Goal: Task Accomplishment & Management: Complete application form

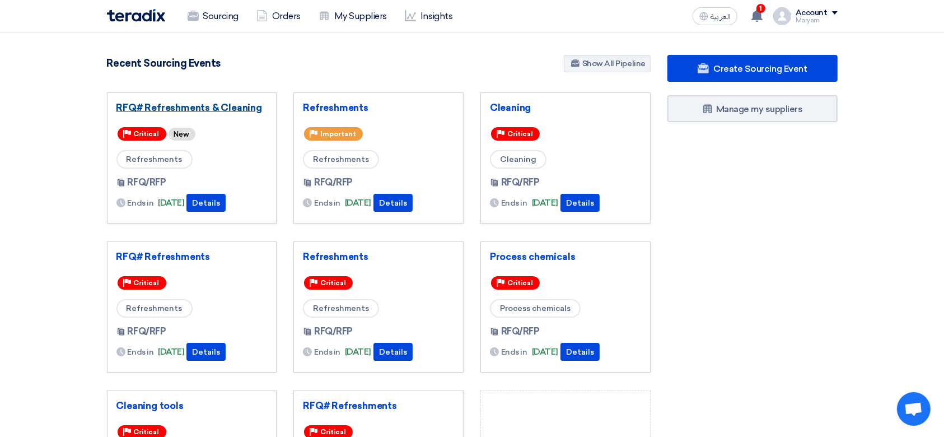
click at [215, 106] on link "RFQ# Refreshments & Cleaning" at bounding box center [191, 107] width 151 height 11
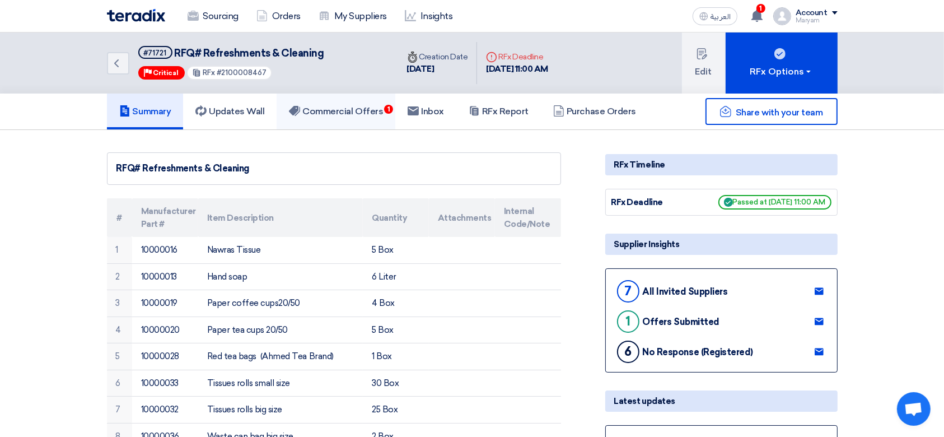
click at [353, 106] on h5 "Commercial Offers 1" at bounding box center [336, 111] width 94 height 11
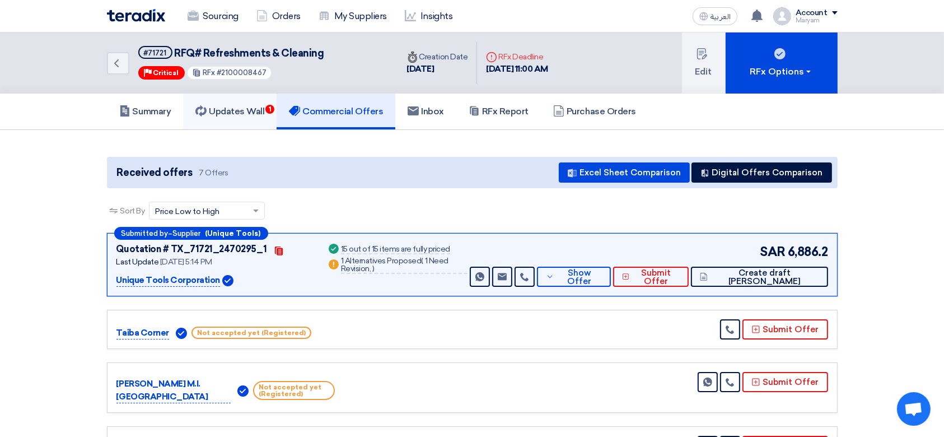
click at [264, 113] on h5 "Updates Wall 1" at bounding box center [229, 111] width 69 height 11
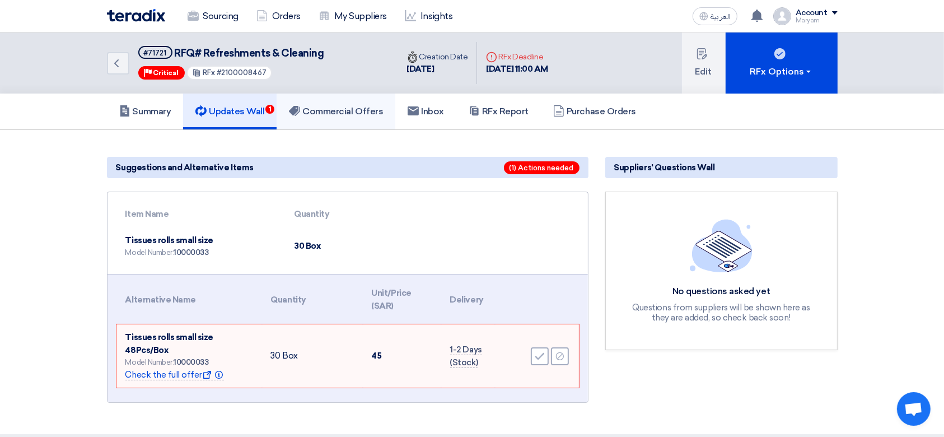
click at [332, 106] on h5 "Commercial Offers" at bounding box center [336, 111] width 94 height 11
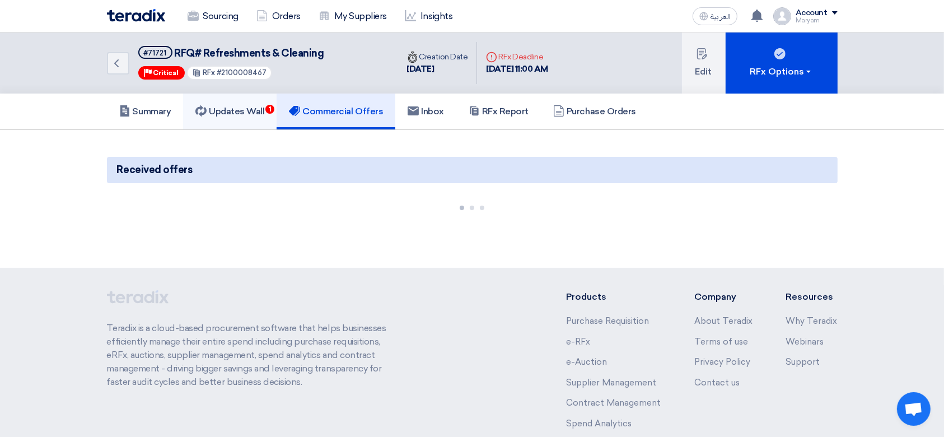
click at [238, 111] on h5 "Updates Wall 1" at bounding box center [229, 111] width 69 height 11
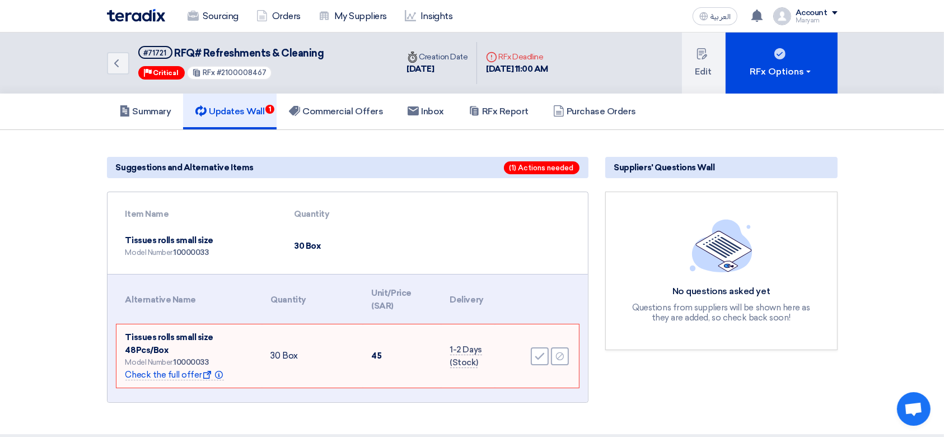
scroll to position [149, 0]
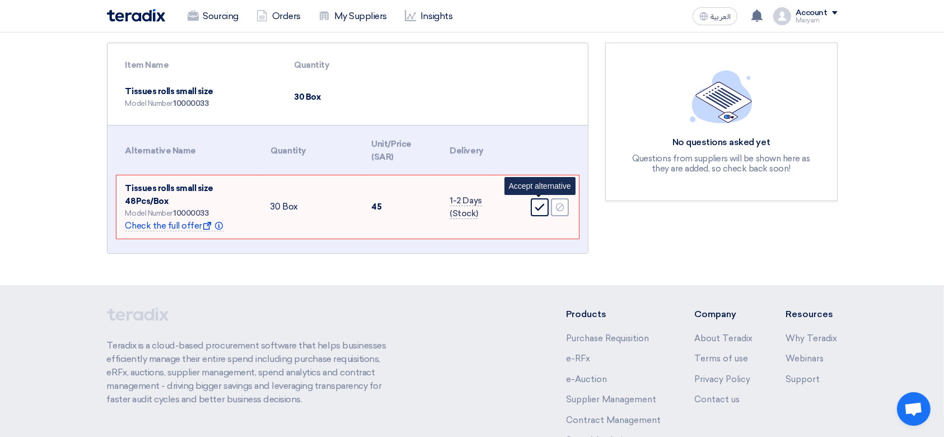
click at [536, 204] on icon "Accept" at bounding box center [540, 207] width 10 height 10
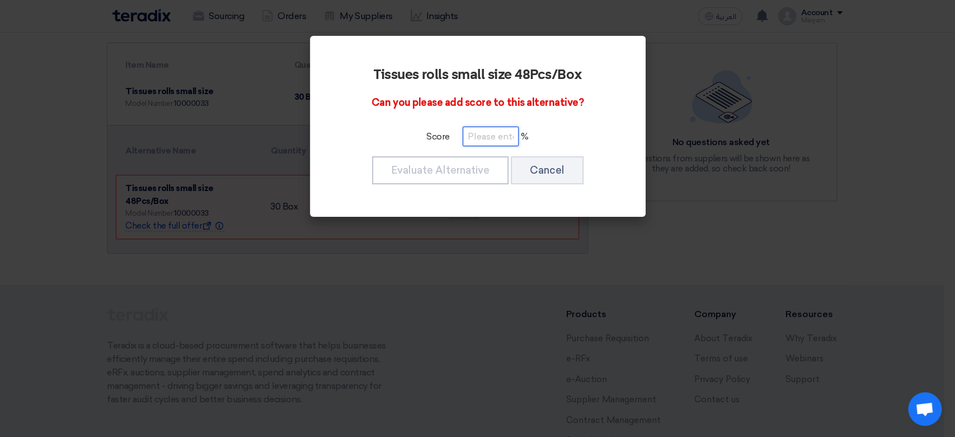
click at [484, 139] on input "number" at bounding box center [491, 136] width 56 height 20
type input "0"
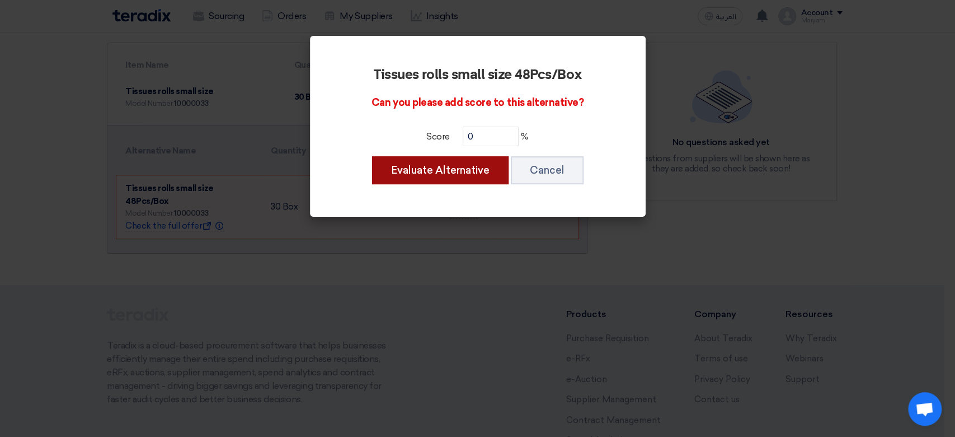
click at [480, 174] on button "Evaluate Alternative" at bounding box center [440, 170] width 137 height 28
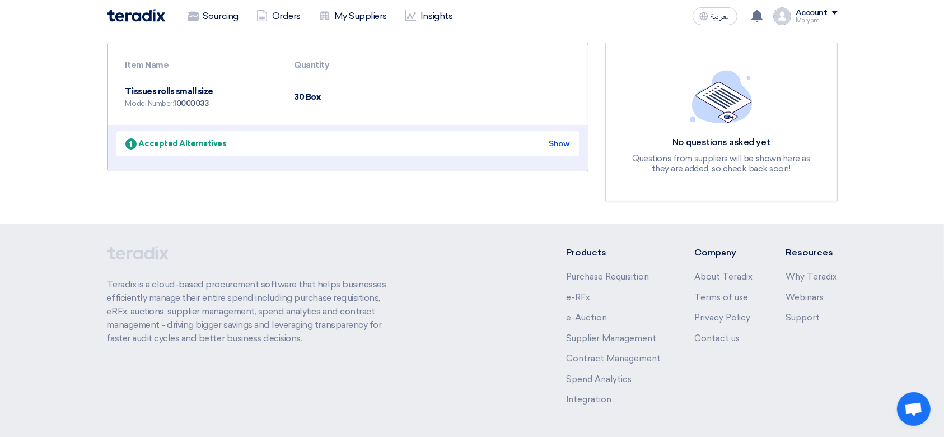
scroll to position [0, 0]
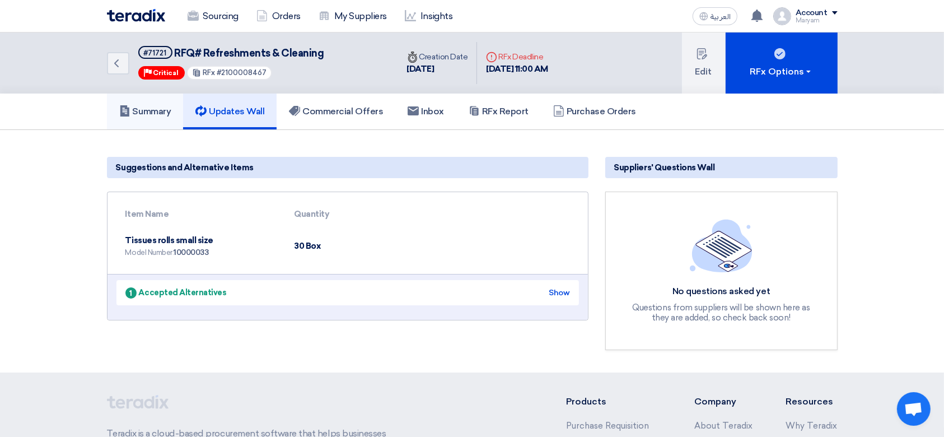
click at [158, 112] on h5 "Summary" at bounding box center [145, 111] width 52 height 11
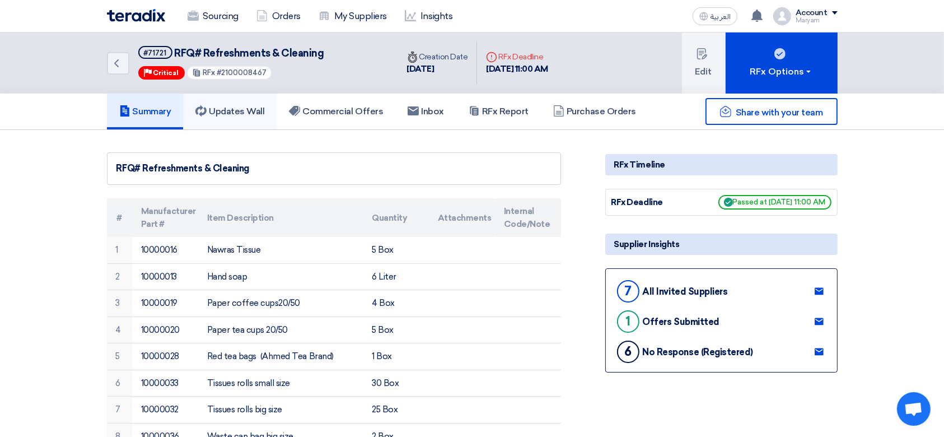
click at [215, 113] on h5 "Updates Wall" at bounding box center [229, 111] width 69 height 11
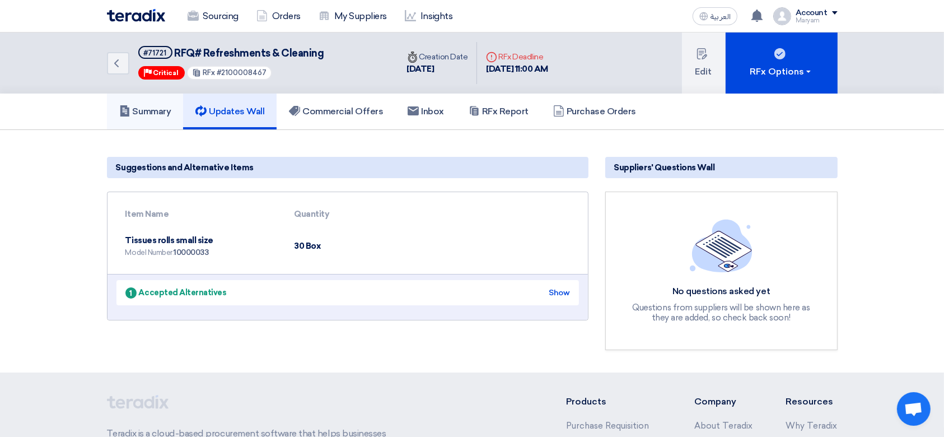
click at [176, 110] on link "Summary" at bounding box center [145, 111] width 77 height 36
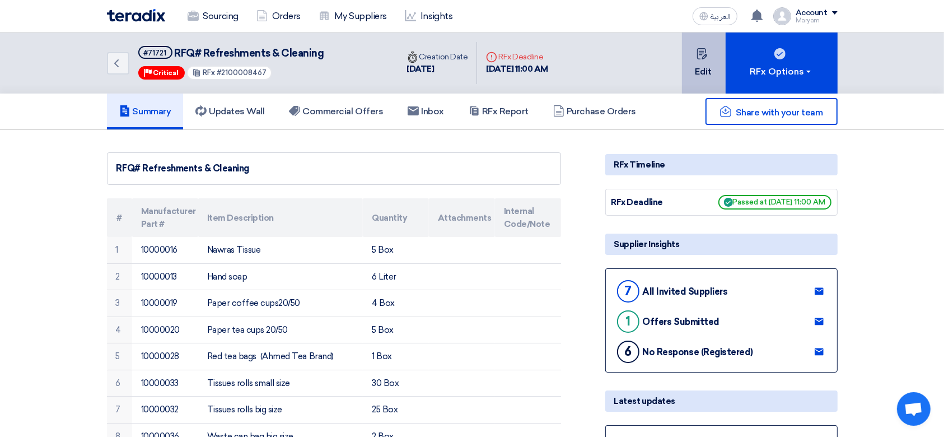
click at [700, 60] on button "Edit" at bounding box center [704, 62] width 44 height 61
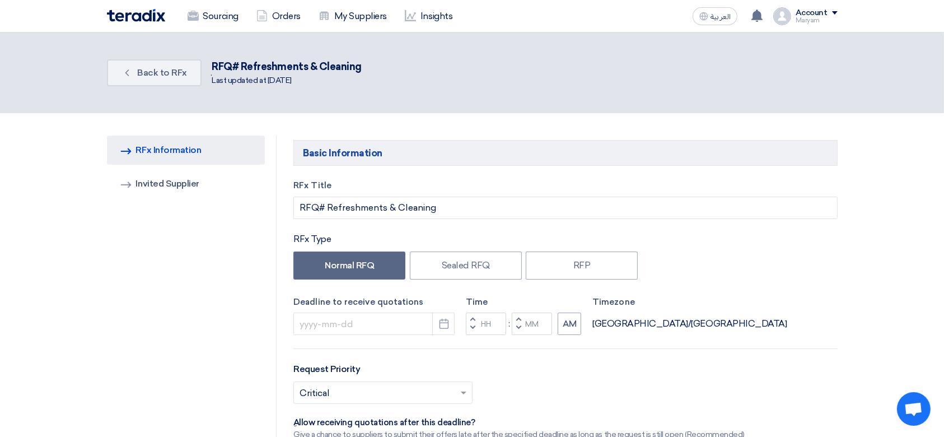
type input "[DATE]"
type input "11"
type input "00"
click at [445, 324] on icon "Pick a date" at bounding box center [443, 323] width 11 height 11
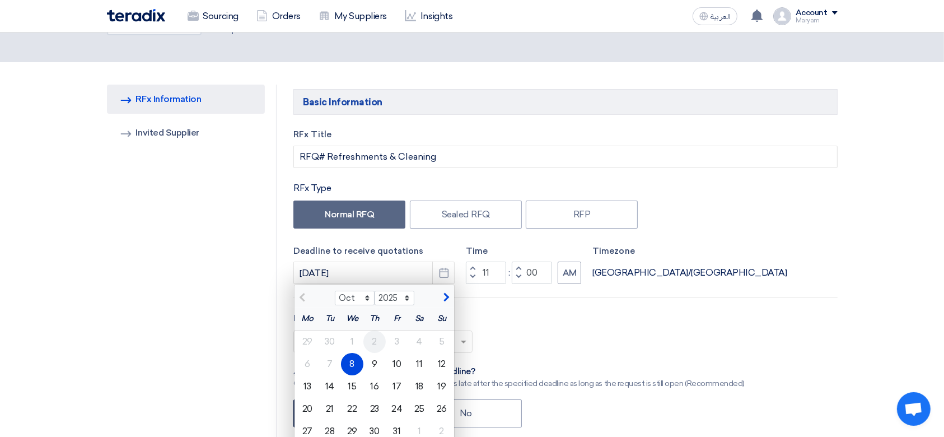
scroll to position [74, 0]
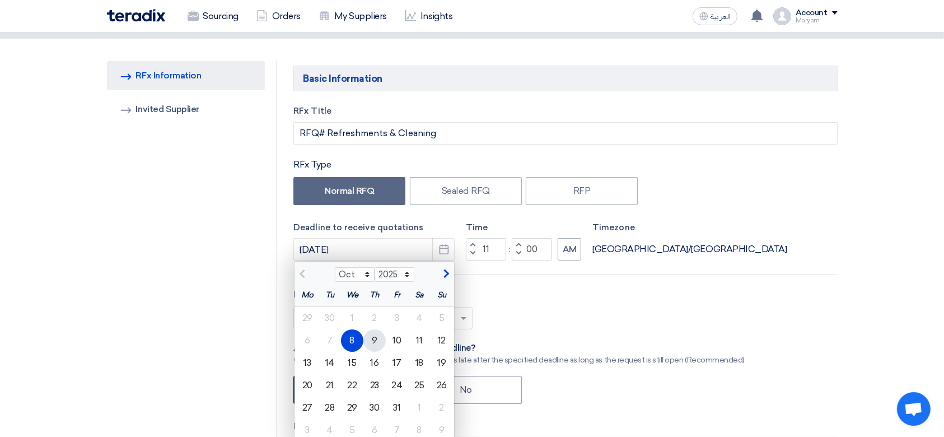
click at [373, 338] on div "9" at bounding box center [374, 340] width 22 height 22
type input "[DATE]"
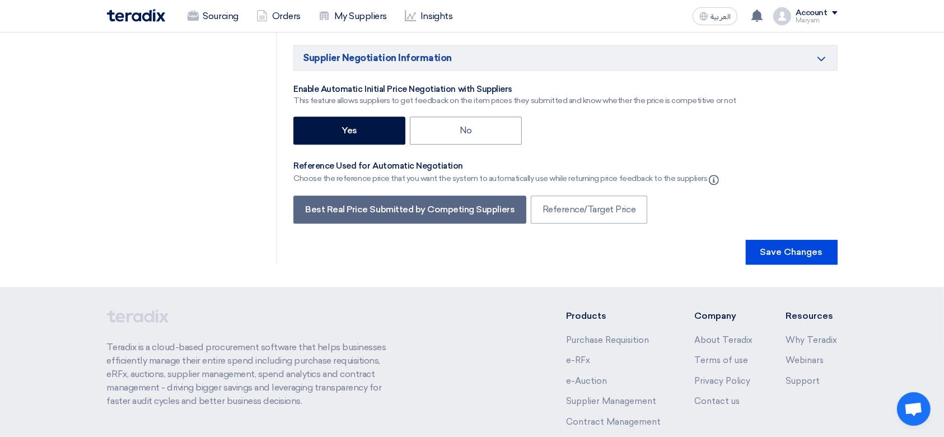
scroll to position [2710, 0]
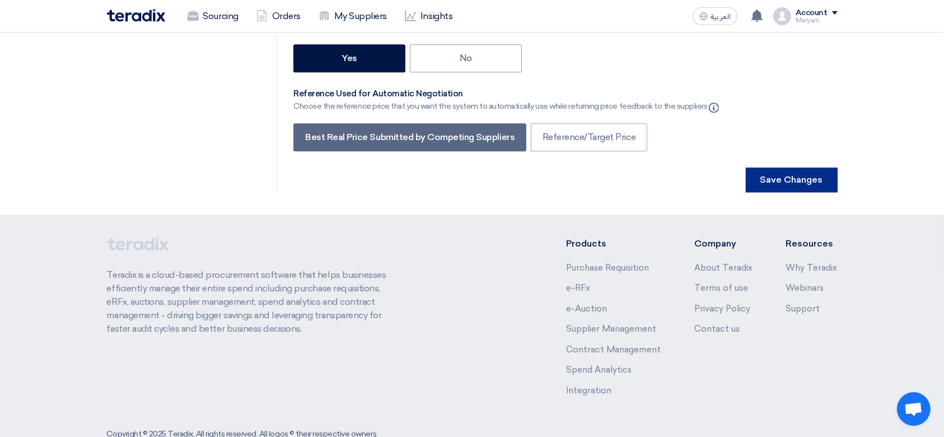
click at [767, 167] on button "Save Changes" at bounding box center [792, 179] width 92 height 25
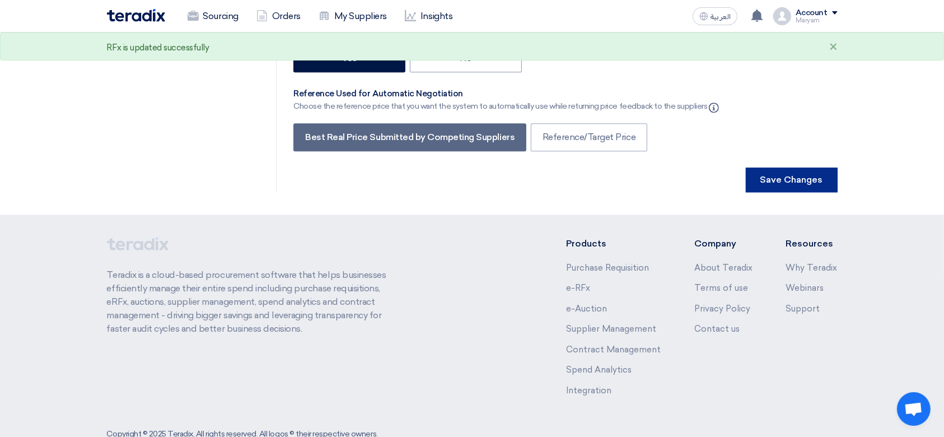
scroll to position [0, 0]
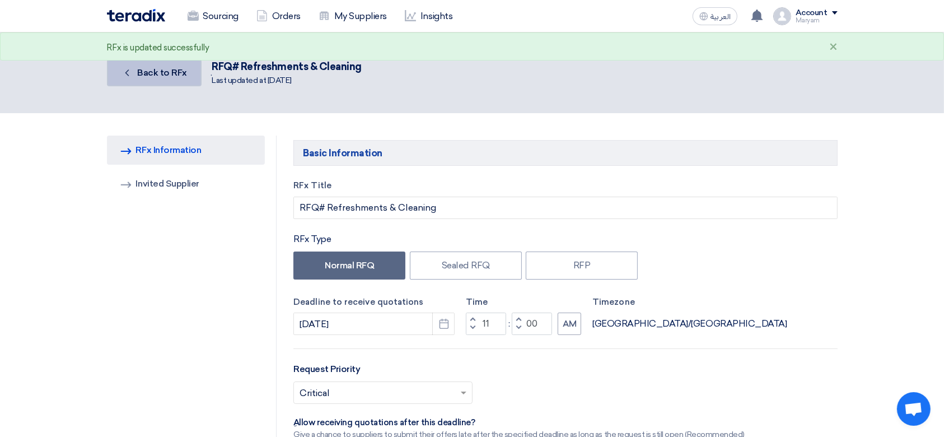
click at [148, 79] on link "Back Back to RFx" at bounding box center [154, 72] width 95 height 27
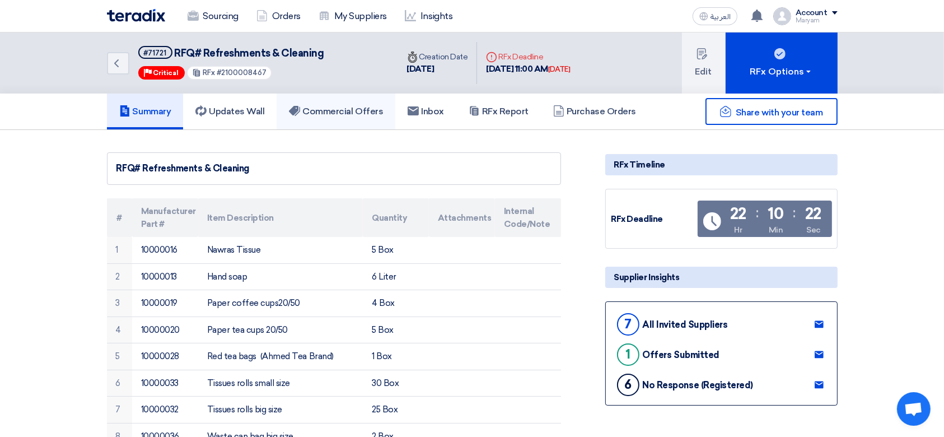
click at [355, 99] on link "Commercial Offers" at bounding box center [335, 111] width 119 height 36
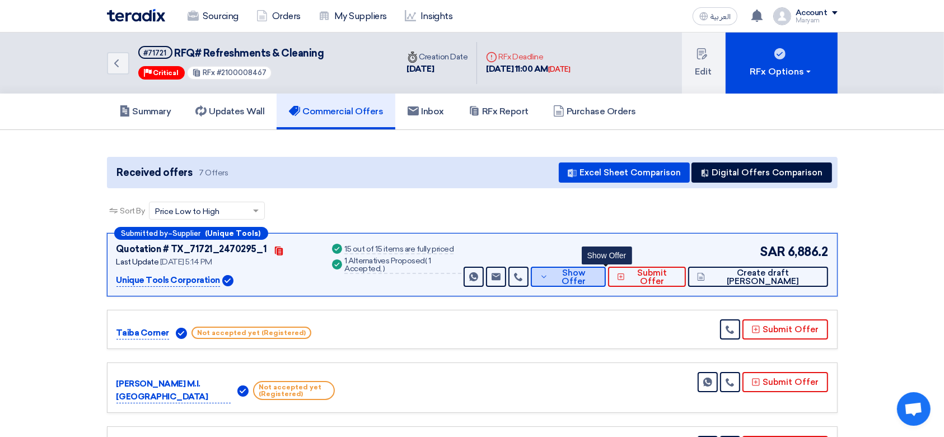
click at [597, 273] on span "Show Offer" at bounding box center [574, 277] width 46 height 17
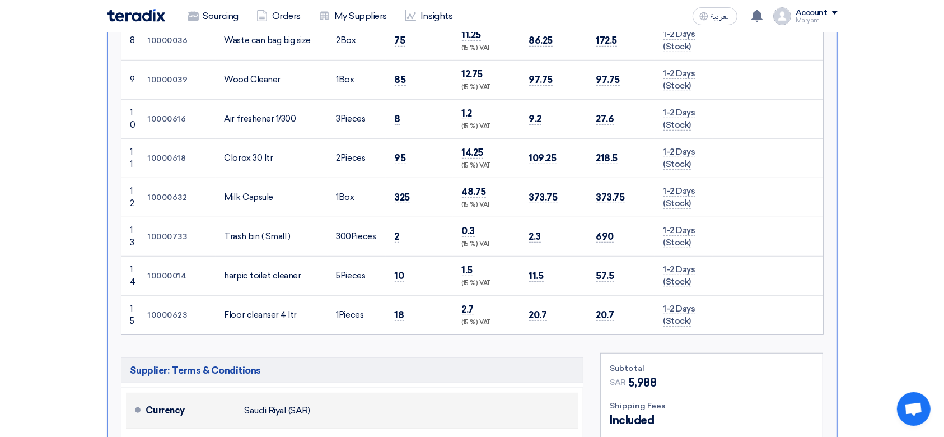
scroll to position [821, 0]
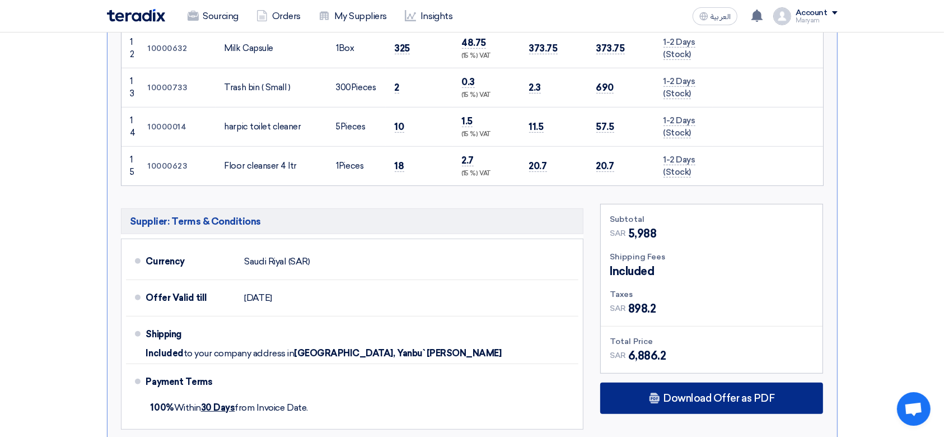
click at [714, 393] on span "Download Offer as PDF" at bounding box center [718, 398] width 111 height 10
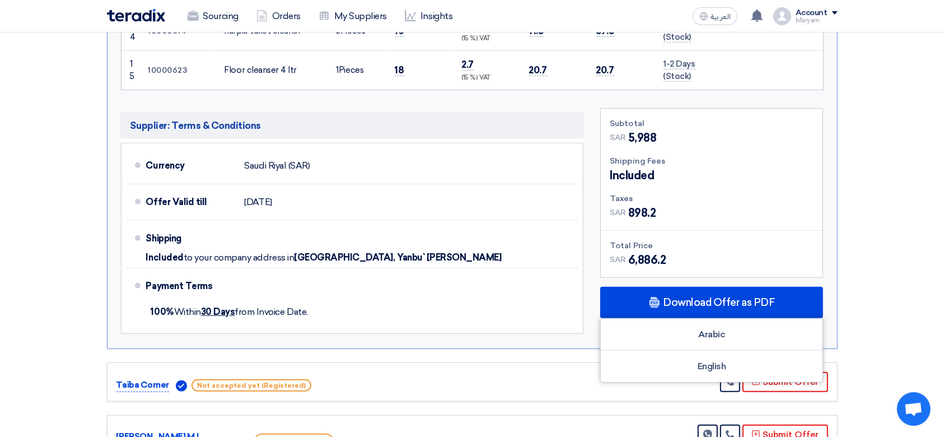
scroll to position [1044, 0]
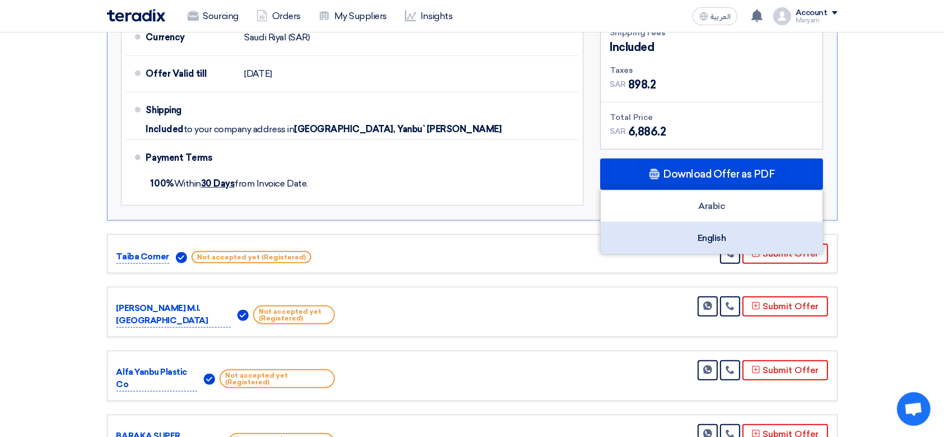
click at [669, 227] on div "English" at bounding box center [712, 237] width 222 height 31
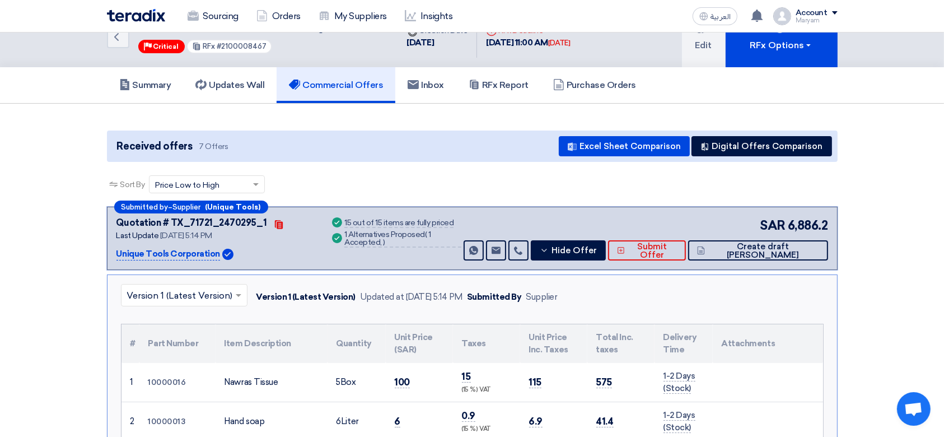
scroll to position [0, 0]
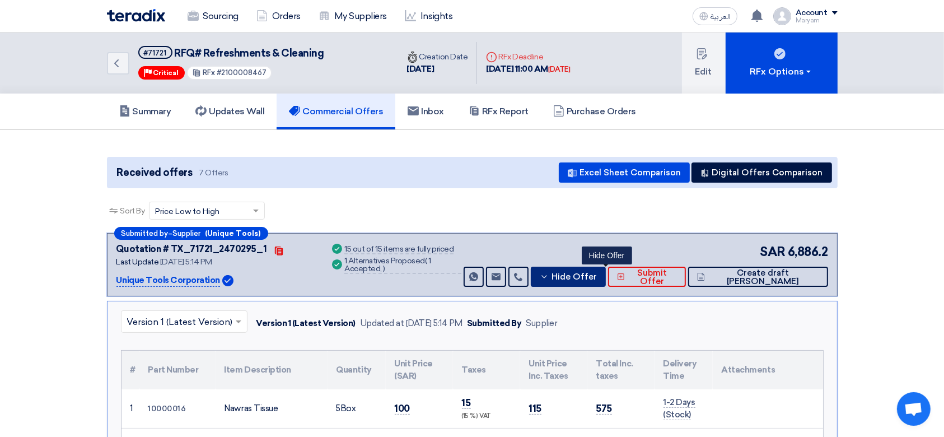
click at [590, 271] on button "Hide Offer" at bounding box center [568, 276] width 75 height 20
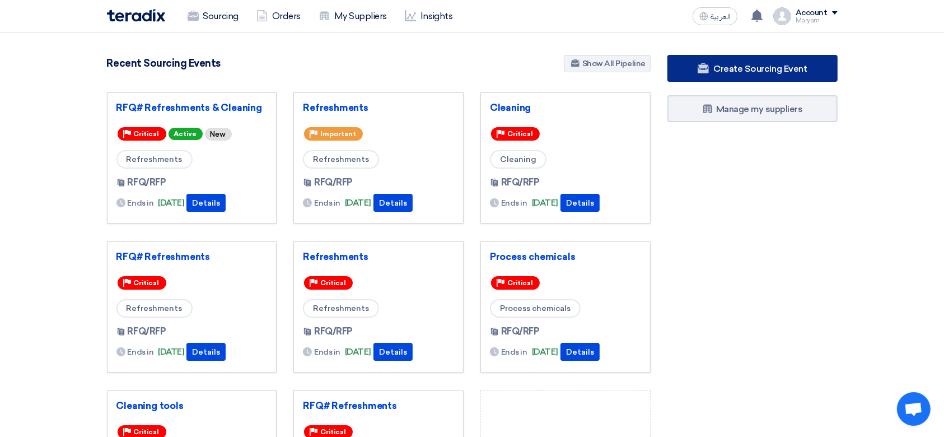
click at [735, 63] on span "Create Sourcing Event" at bounding box center [759, 68] width 93 height 11
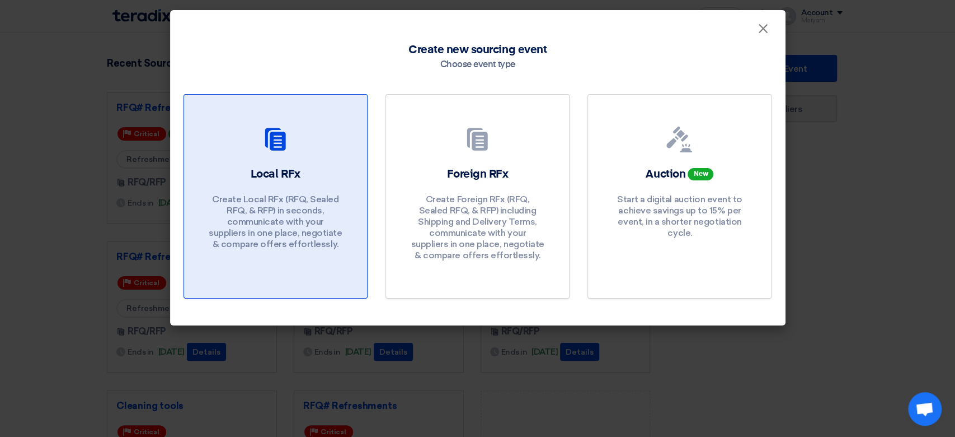
click at [332, 184] on div "Local RFx Create Local RFx (RFQ, Sealed RFQ, & RFP) in seconds, communicate wit…" at bounding box center [276, 210] width 156 height 89
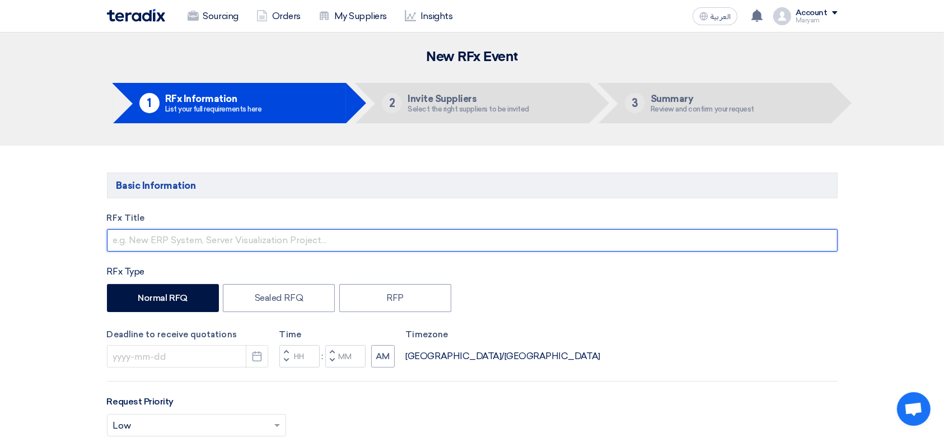
click at [291, 240] on input "text" at bounding box center [472, 240] width 730 height 22
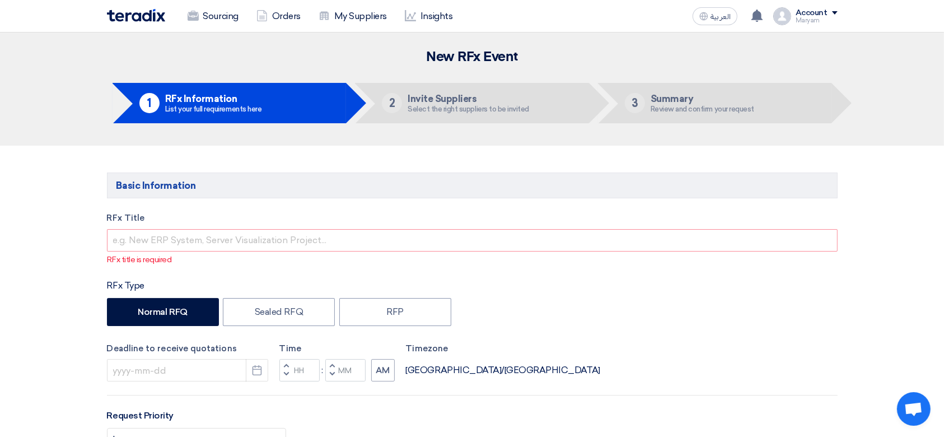
click at [137, 222] on label "RFx Title" at bounding box center [472, 218] width 730 height 13
click at [195, 224] on div "RFx Title RFx title is required" at bounding box center [472, 239] width 730 height 54
click at [187, 254] on p "RFx title is required" at bounding box center [472, 260] width 730 height 12
click at [196, 235] on input "text" at bounding box center [472, 240] width 730 height 22
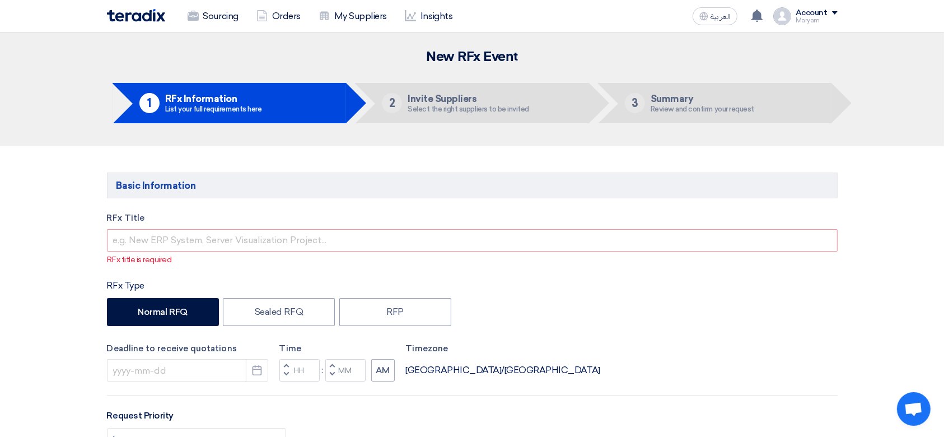
click at [634, 312] on div "Normal RFQ Sealed RFQ RFP" at bounding box center [472, 313] width 730 height 31
click at [132, 219] on label "RFx Title" at bounding box center [472, 218] width 730 height 13
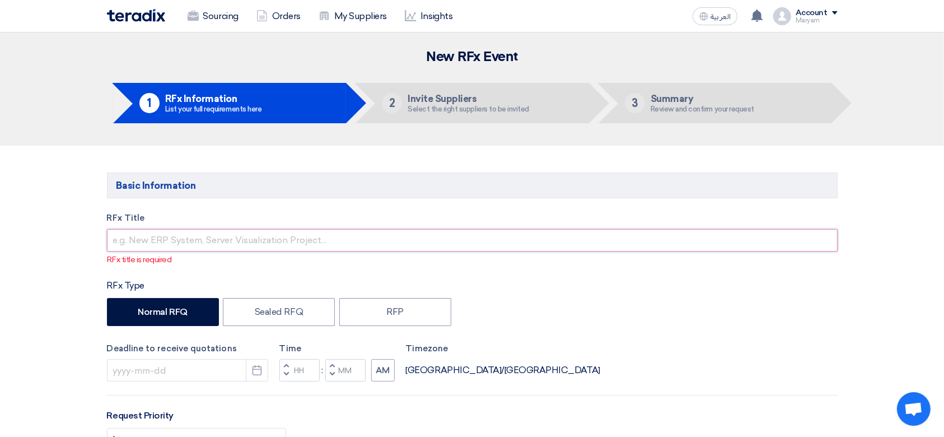
click at [116, 247] on input "text" at bounding box center [472, 240] width 730 height 22
paste input "Lab consumables"
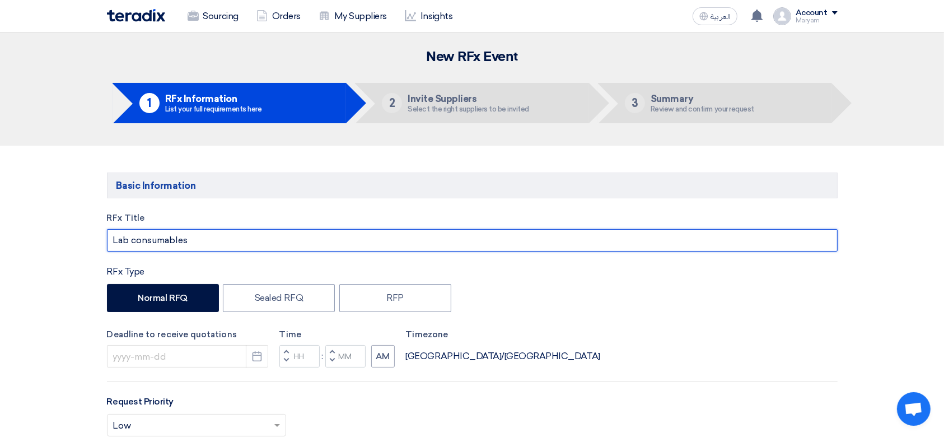
type input "Lab consumables"
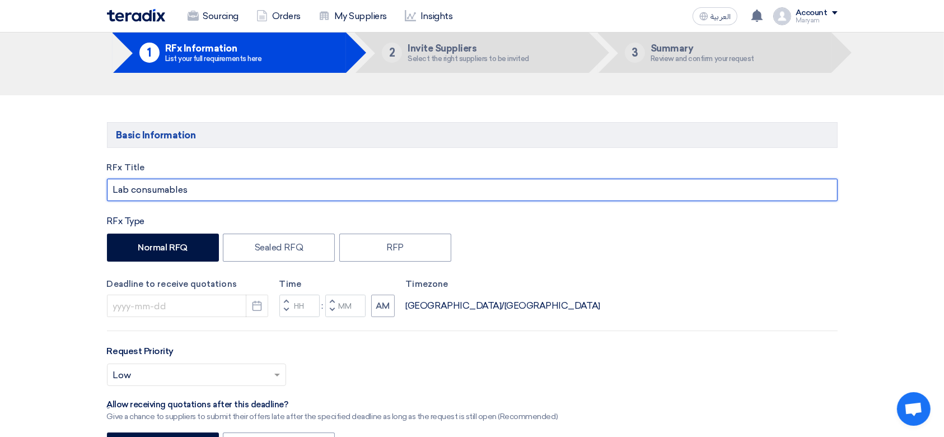
scroll to position [224, 0]
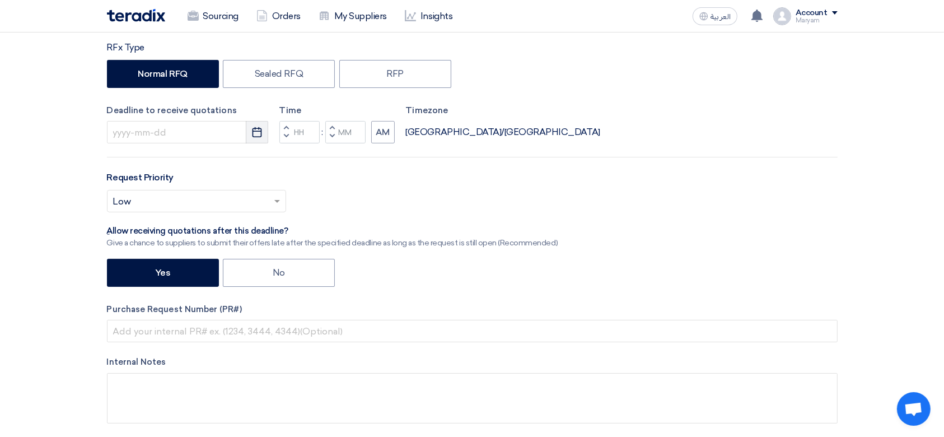
click at [250, 132] on button "Pick a date" at bounding box center [257, 132] width 22 height 22
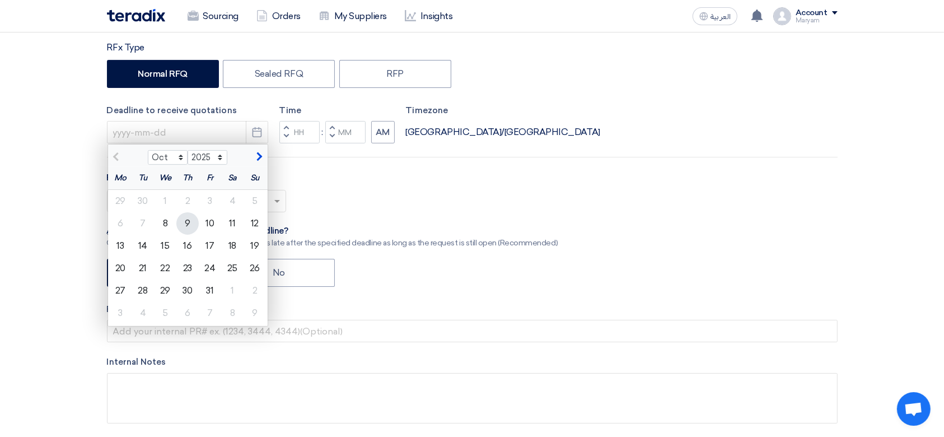
click at [192, 221] on div "9" at bounding box center [187, 223] width 22 height 22
type input "[DATE]"
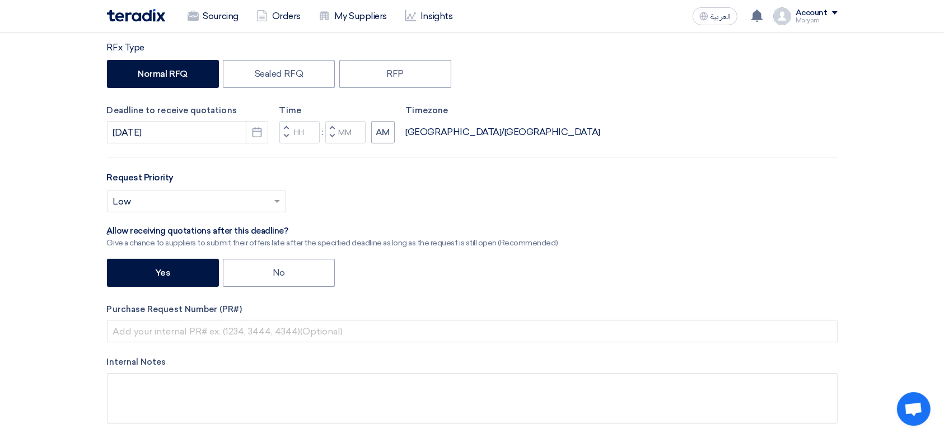
click at [284, 134] on span "button" at bounding box center [286, 136] width 4 height 7
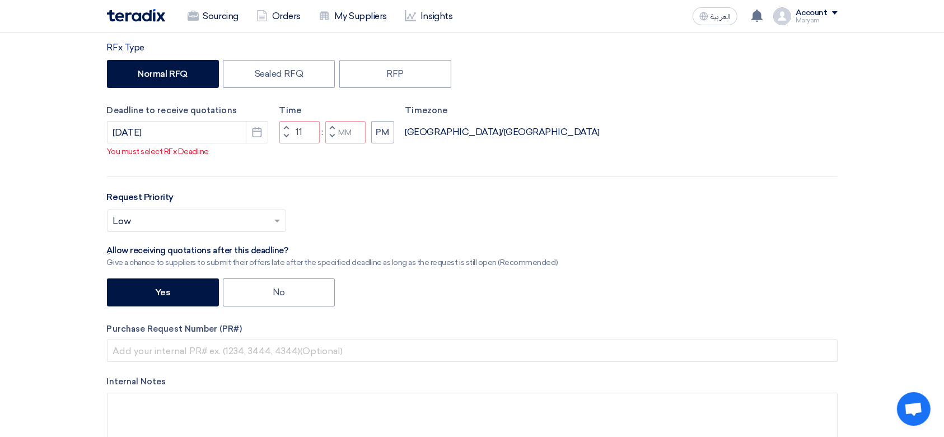
click at [330, 144] on button "Decrement minutes" at bounding box center [331, 137] width 13 height 14
type input "10"
type input "59"
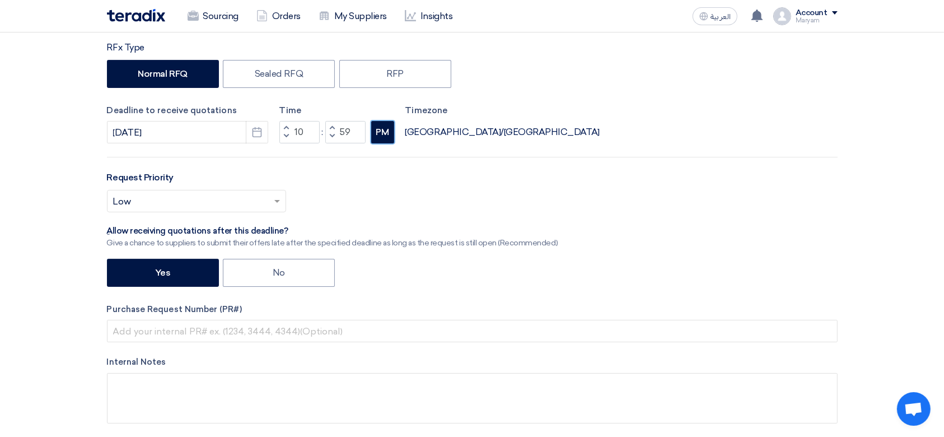
click at [376, 137] on button "PM" at bounding box center [382, 132] width 23 height 22
click at [324, 125] on div ":" at bounding box center [323, 131] width 6 height 13
click at [282, 128] on button "Increment hours" at bounding box center [285, 128] width 13 height 14
click at [331, 127] on span "button" at bounding box center [332, 127] width 4 height 7
type input "12"
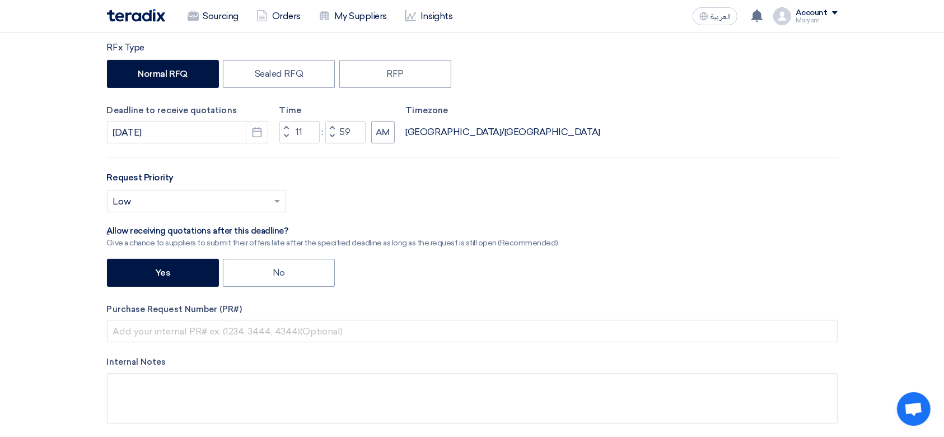
type input "00"
click at [391, 138] on button "PM" at bounding box center [382, 132] width 23 height 22
click at [385, 126] on button "AM" at bounding box center [383, 132] width 24 height 22
click at [201, 209] on input "text" at bounding box center [191, 202] width 156 height 18
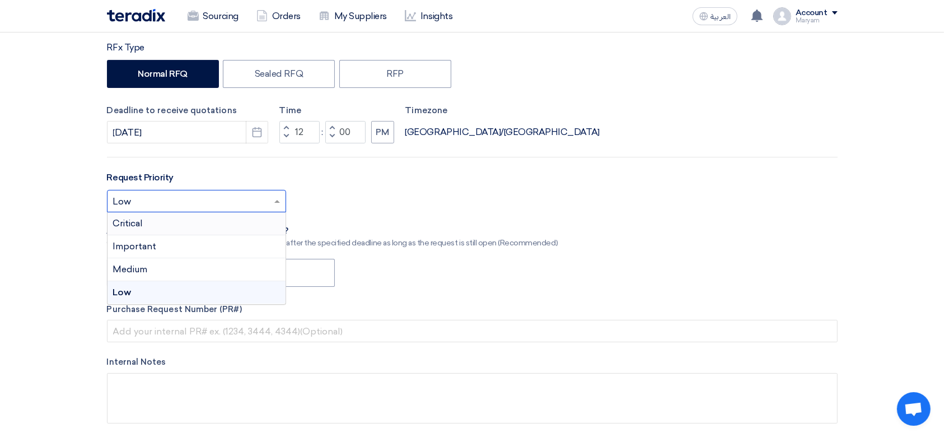
click at [196, 222] on div "Critical" at bounding box center [196, 223] width 178 height 23
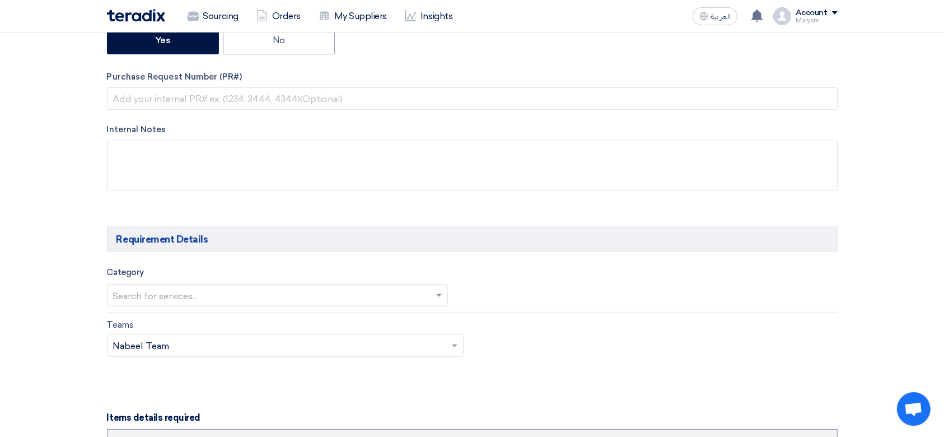
scroll to position [373, 0]
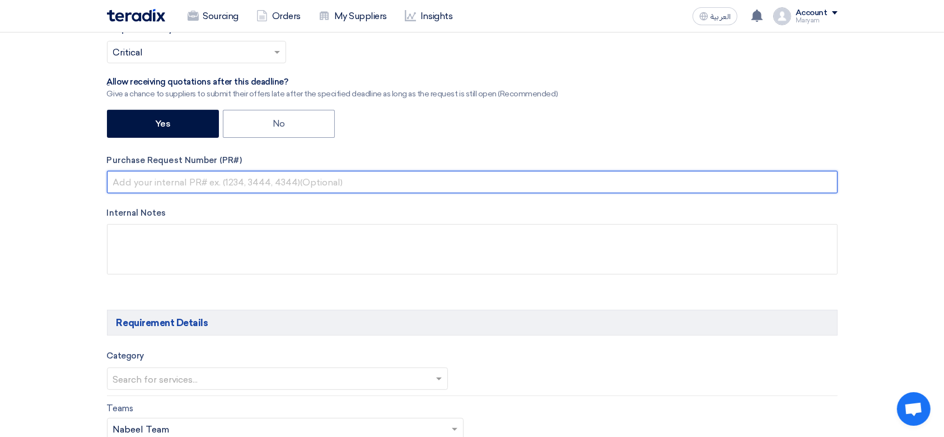
click at [206, 182] on input "text" at bounding box center [472, 182] width 730 height 22
paste input "2100008487 2100008488"
click at [166, 182] on input "2100008487 2100008488" at bounding box center [472, 182] width 730 height 22
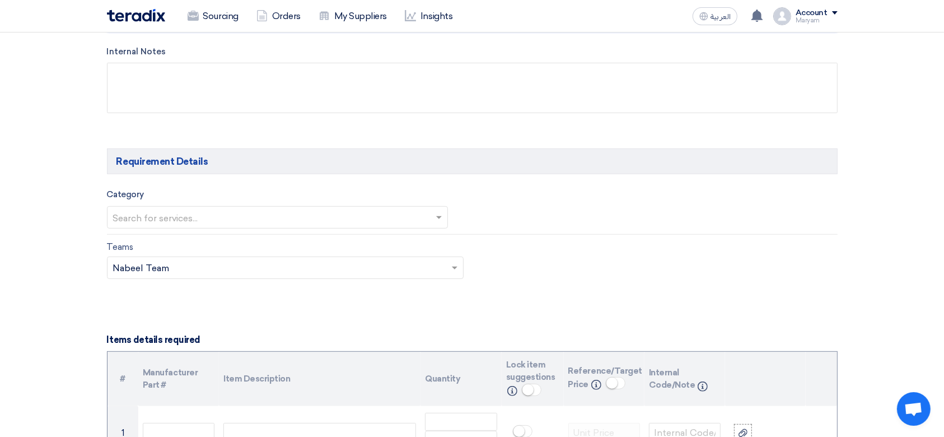
scroll to position [672, 0]
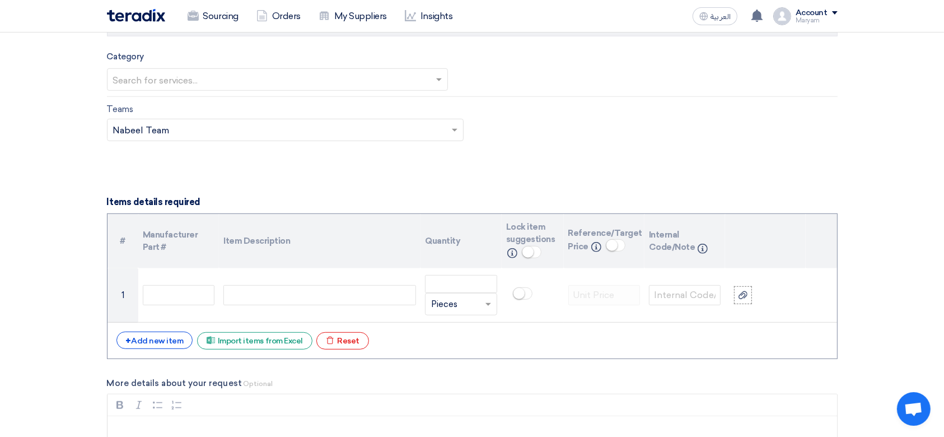
type input "2100008487 - 2100008488"
click at [229, 83] on input "text" at bounding box center [272, 81] width 318 height 18
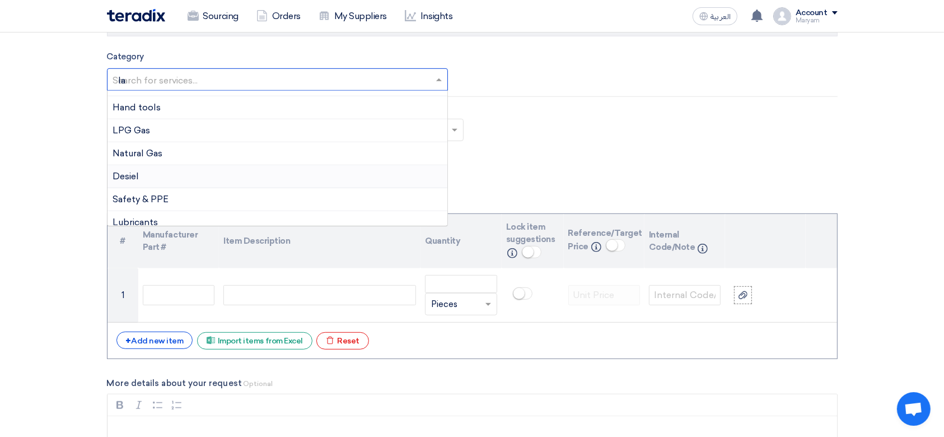
scroll to position [0, 0]
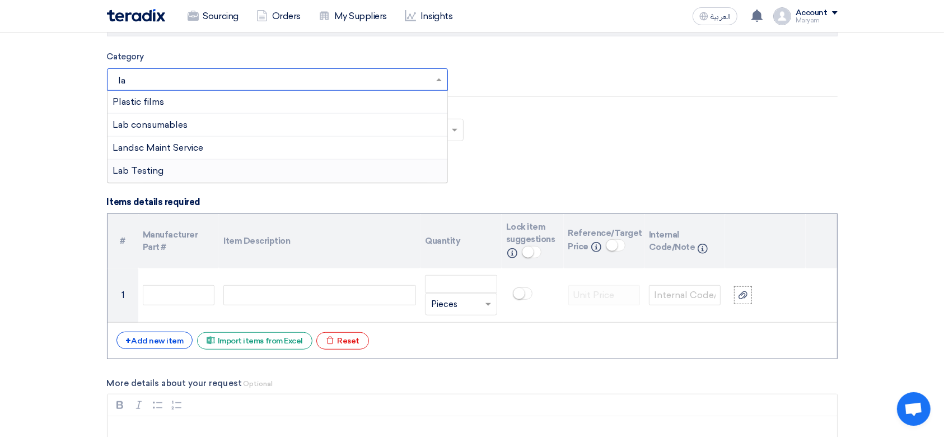
type input "lab"
click at [152, 93] on div "Lab consumables" at bounding box center [277, 102] width 340 height 23
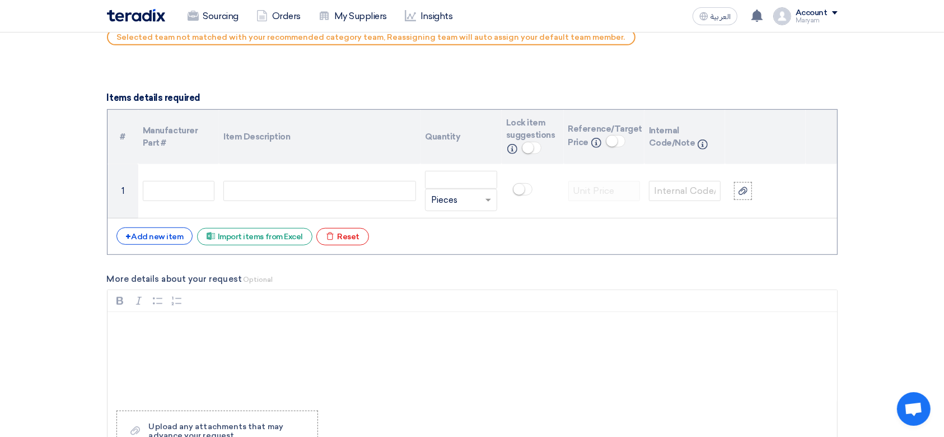
scroll to position [672, 0]
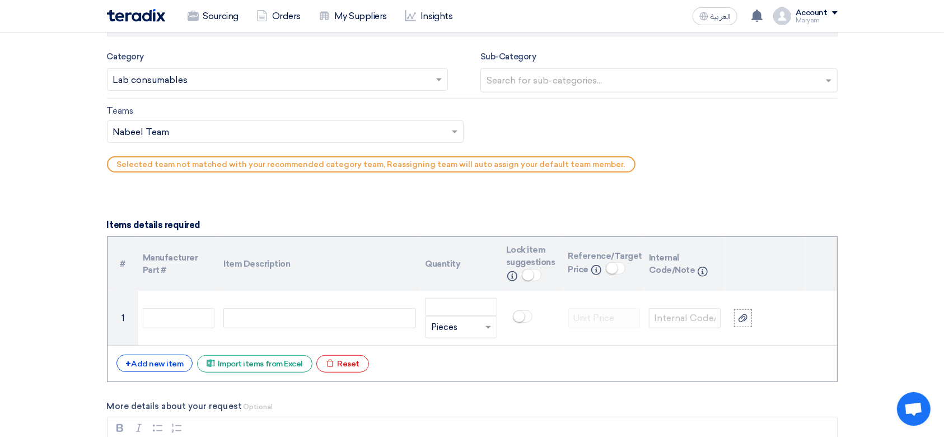
click at [196, 134] on input "text" at bounding box center [280, 132] width 334 height 18
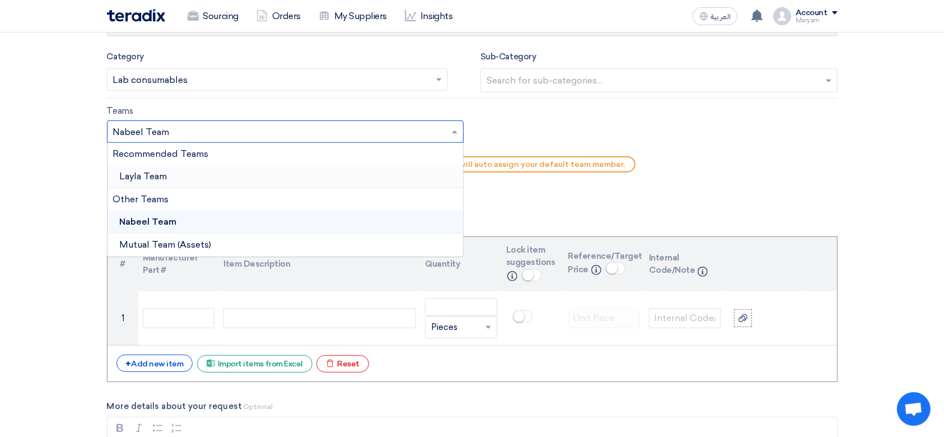
click at [173, 180] on div "Layla Team" at bounding box center [285, 176] width 356 height 23
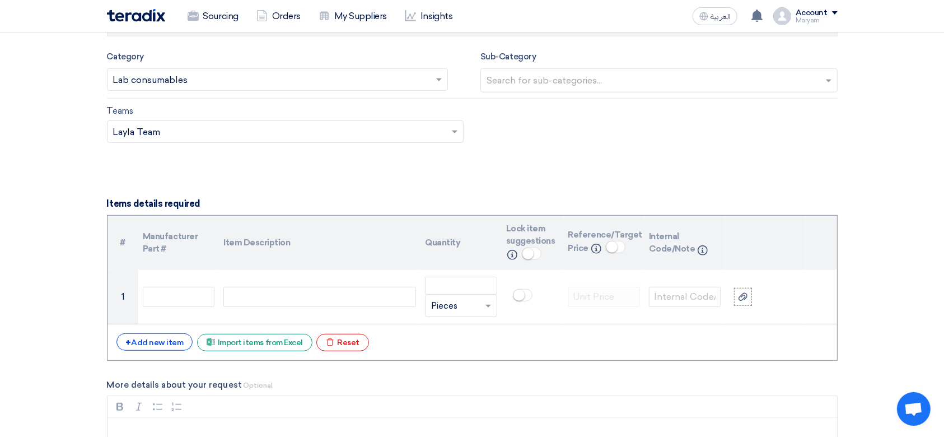
scroll to position [821, 0]
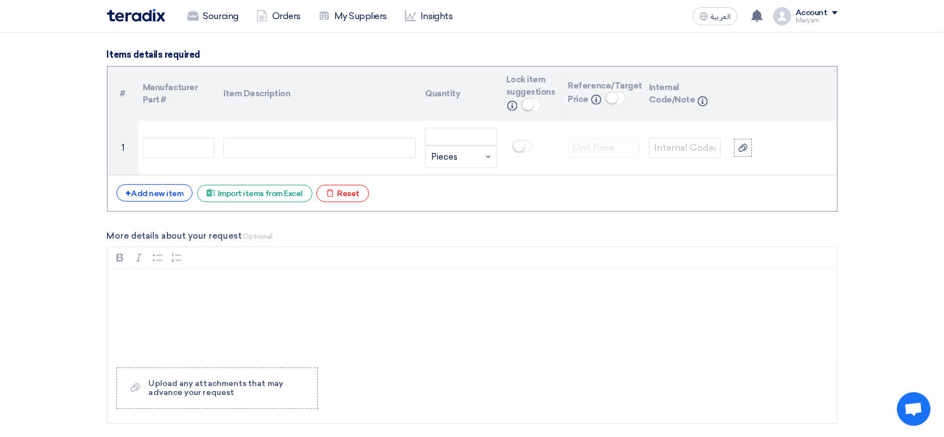
click at [152, 200] on div "+ Add new item Excel file Import items from Excel Excel file Reset" at bounding box center [471, 193] width 711 height 18
click at [153, 197] on div "+ Add new item" at bounding box center [154, 192] width 77 height 17
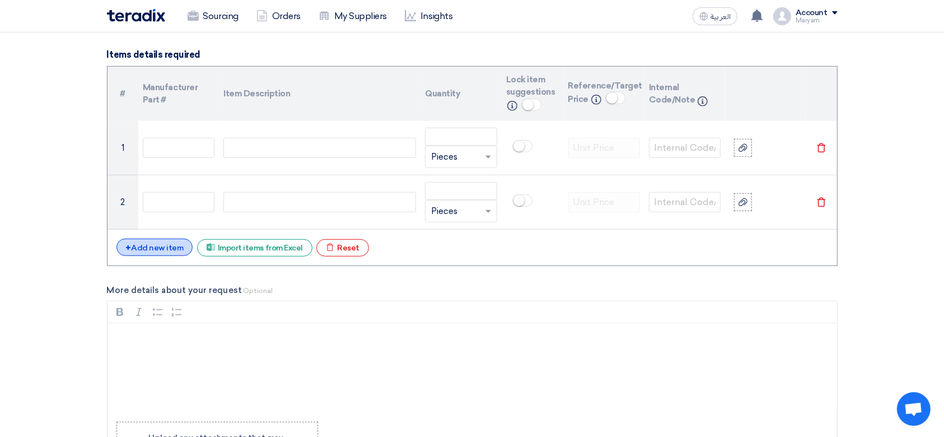
click at [133, 247] on div "+ Add new item" at bounding box center [154, 246] width 77 height 17
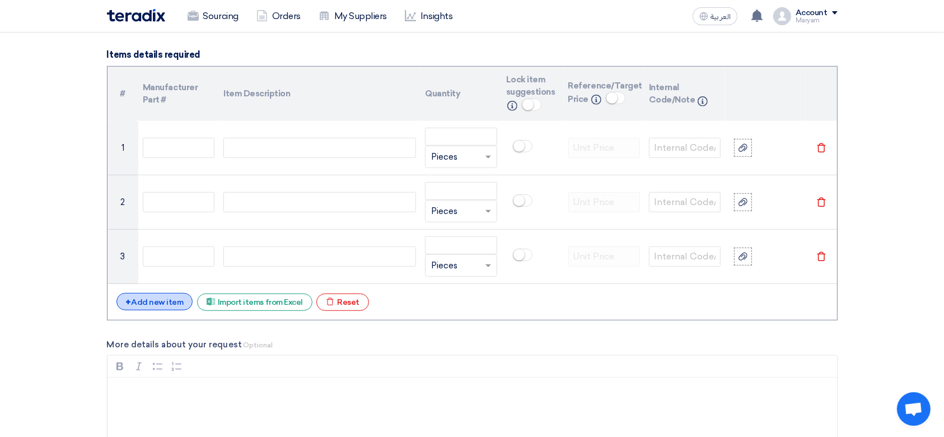
click at [144, 300] on div "+ Add new item" at bounding box center [154, 301] width 77 height 17
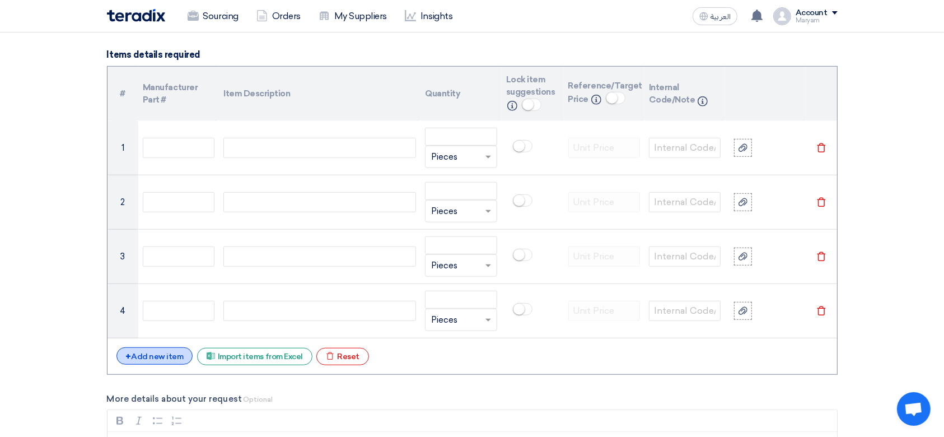
click at [139, 350] on div "+ Add new item" at bounding box center [154, 355] width 77 height 17
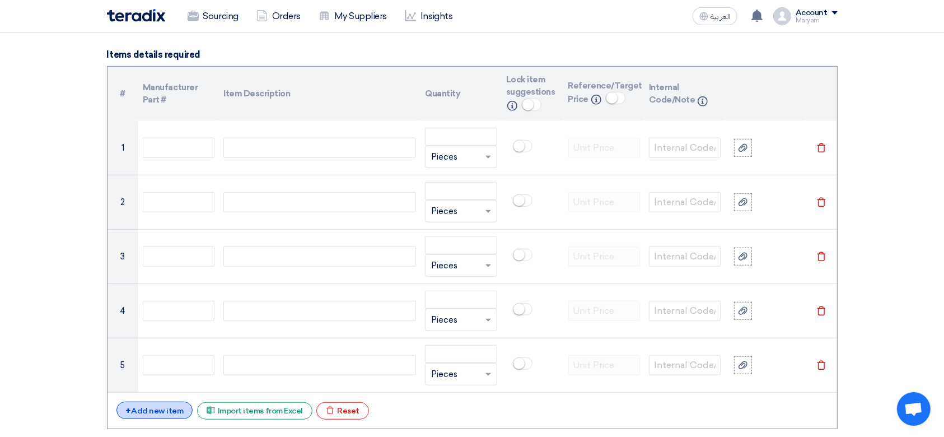
click at [143, 406] on div "+ Add new item" at bounding box center [154, 409] width 77 height 17
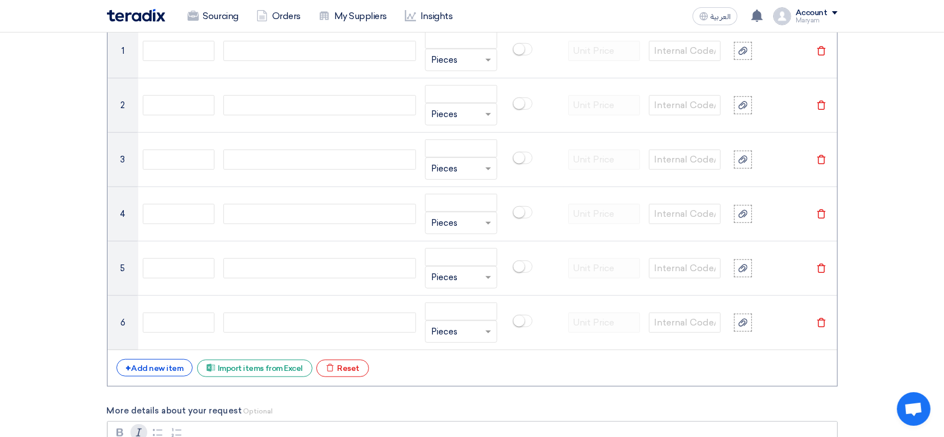
scroll to position [970, 0]
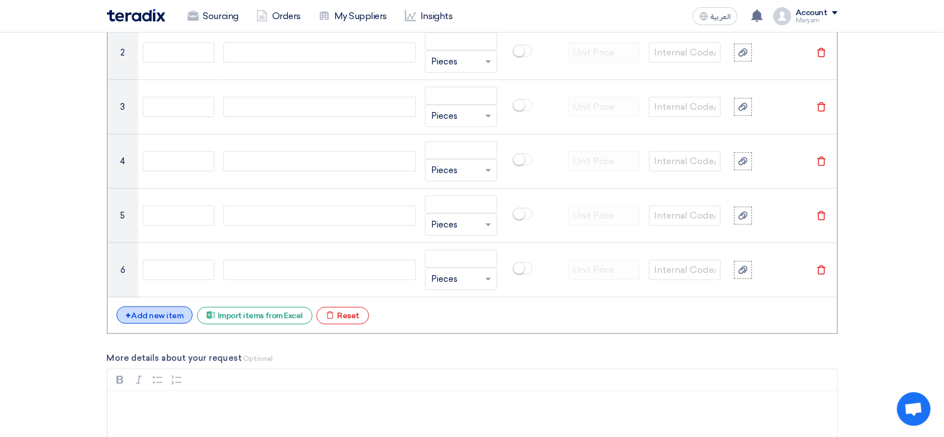
click at [162, 315] on div "+ Add new item" at bounding box center [154, 314] width 77 height 17
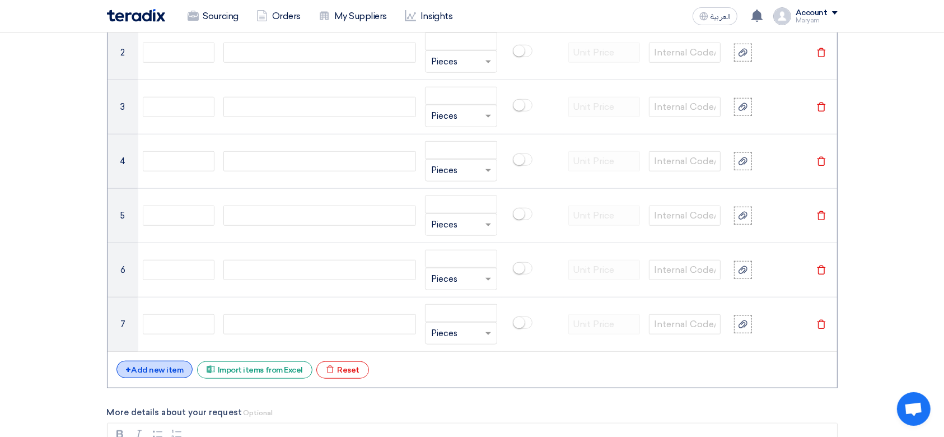
click at [152, 369] on div "+ Add new item" at bounding box center [154, 368] width 77 height 17
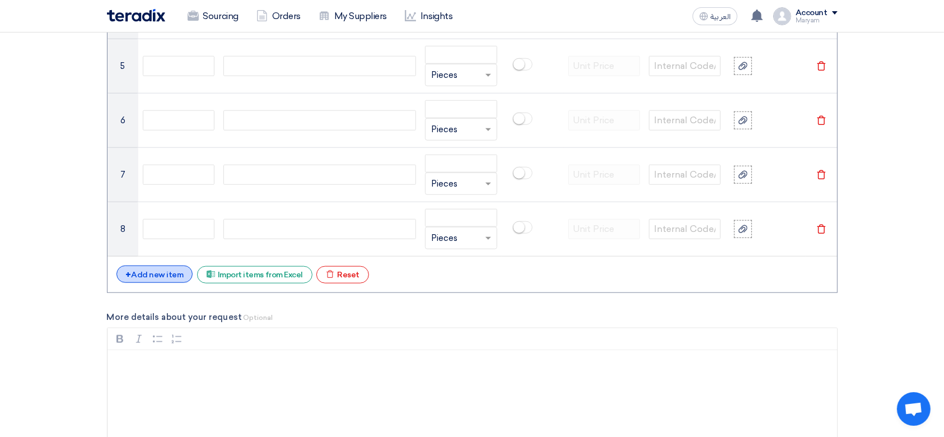
click at [179, 270] on div "+ Add new item" at bounding box center [154, 273] width 77 height 17
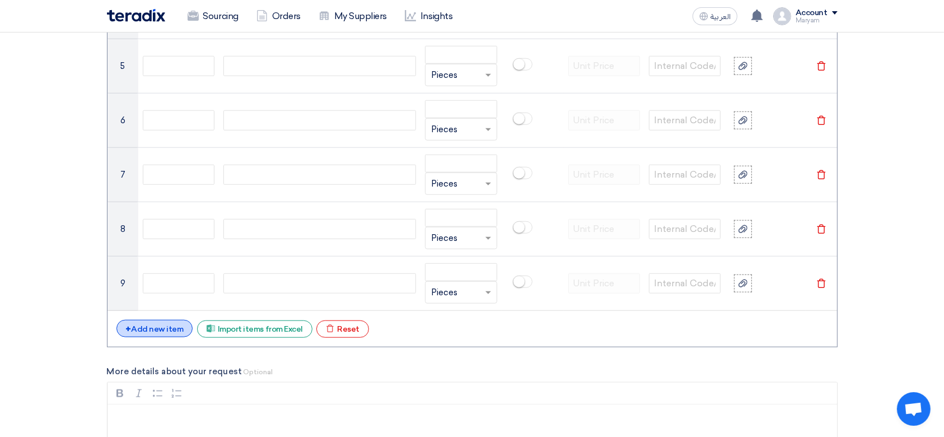
click at [171, 322] on div "+ Add new item" at bounding box center [154, 328] width 77 height 17
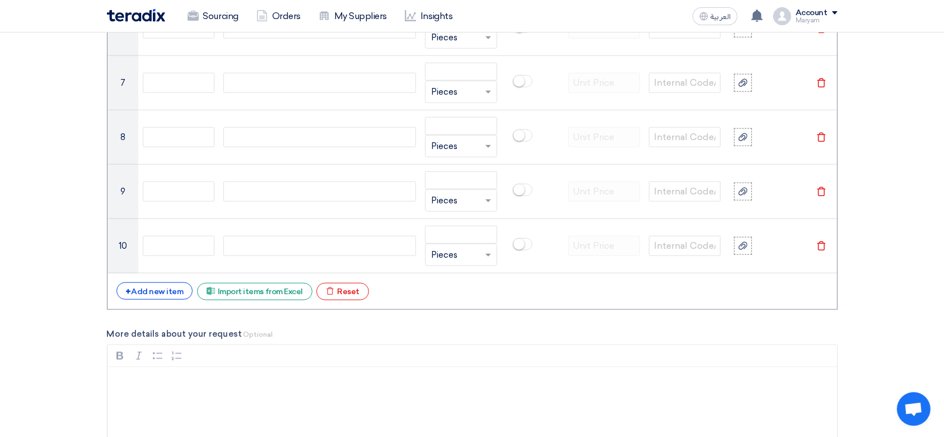
scroll to position [1268, 0]
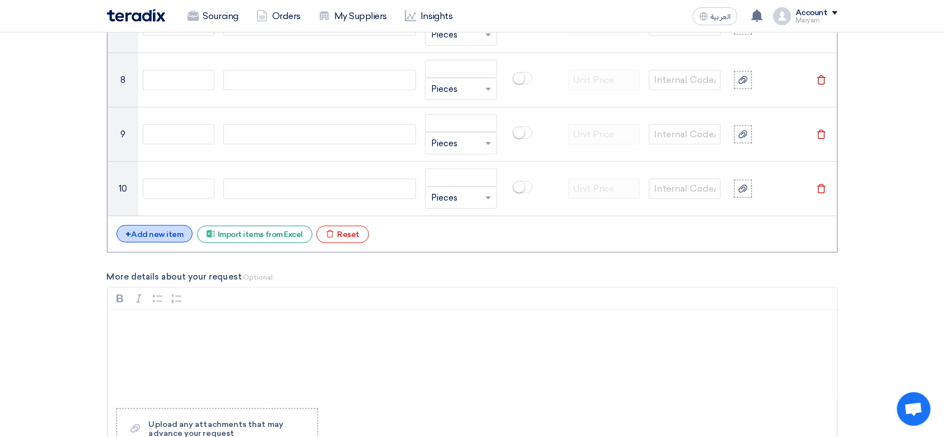
click at [151, 240] on div "+ Add new item" at bounding box center [154, 233] width 77 height 17
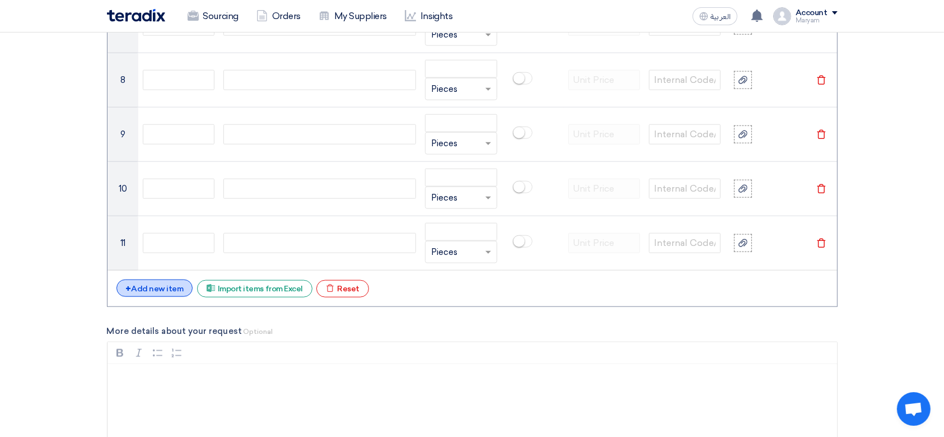
click at [156, 286] on div "+ Add new item" at bounding box center [154, 287] width 77 height 17
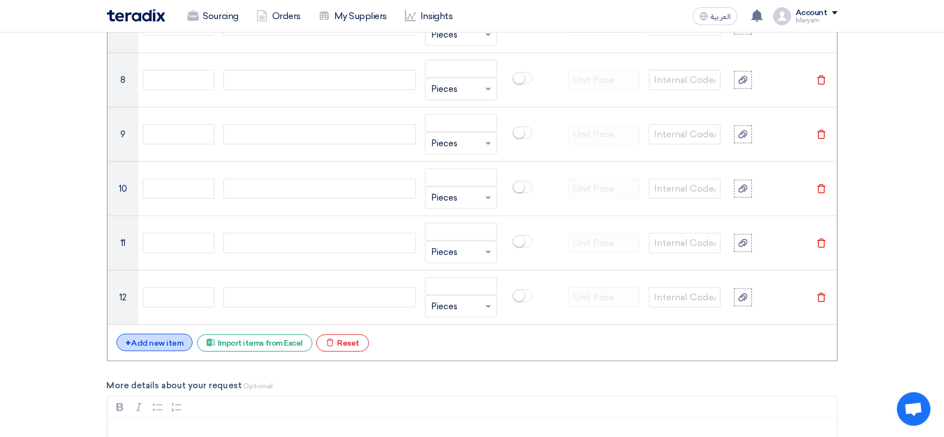
click at [152, 336] on div "+ Add new item" at bounding box center [154, 342] width 77 height 17
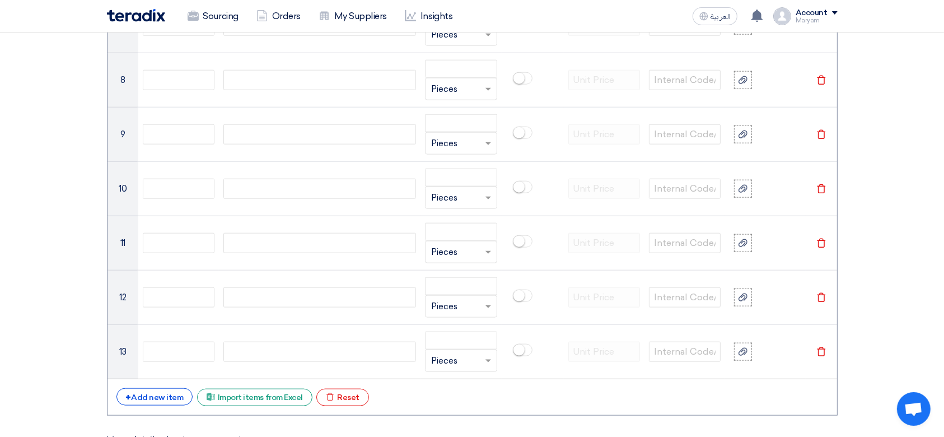
click at [145, 385] on div "# Manufacturer Part # Item Description Quantity Lock item suggestions Info Refe…" at bounding box center [472, 16] width 730 height 797
click at [145, 396] on div "+ Add new item" at bounding box center [154, 396] width 77 height 17
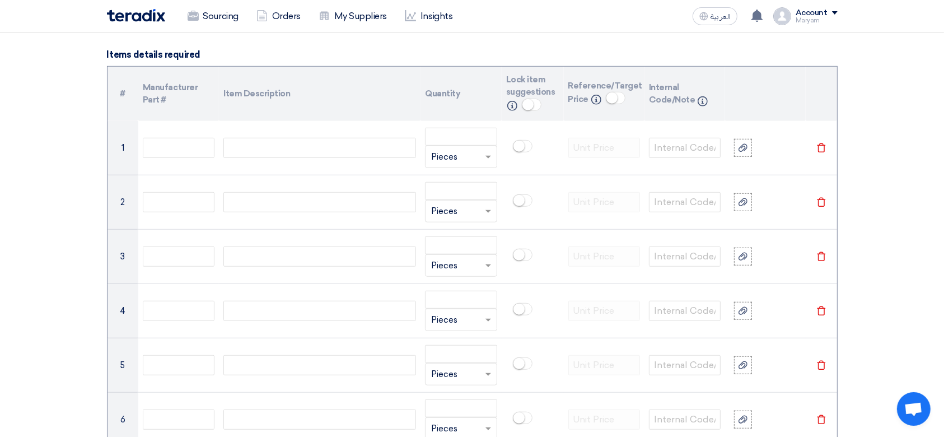
scroll to position [672, 0]
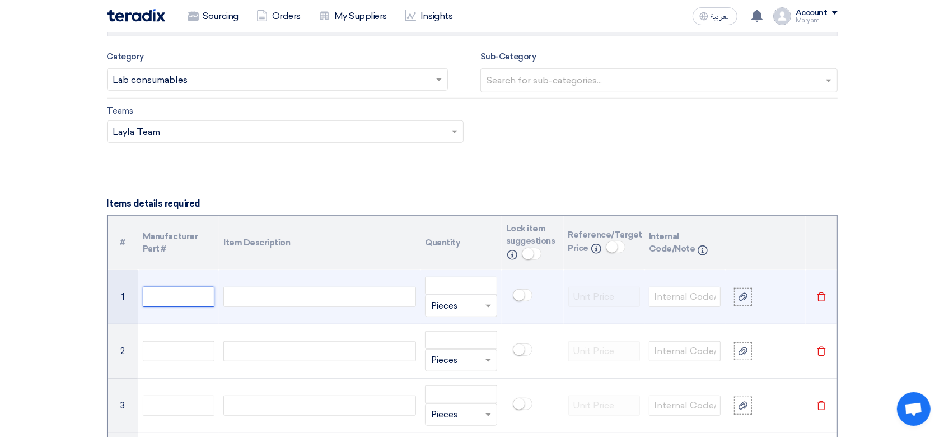
click at [192, 292] on input "text" at bounding box center [179, 297] width 72 height 20
paste input "15000052"
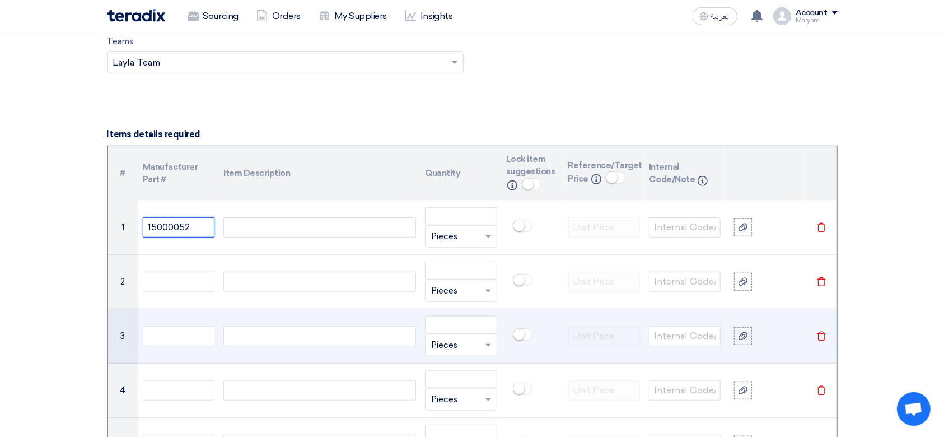
scroll to position [821, 0]
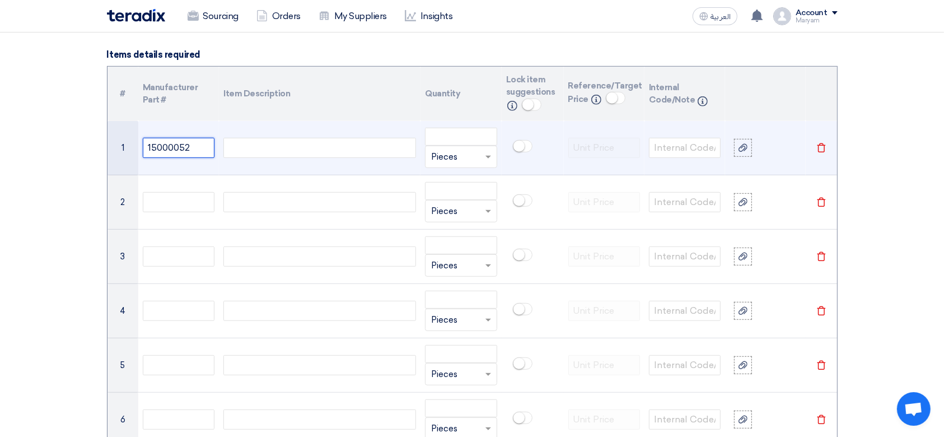
type input "15000052"
click at [281, 150] on div at bounding box center [319, 148] width 193 height 20
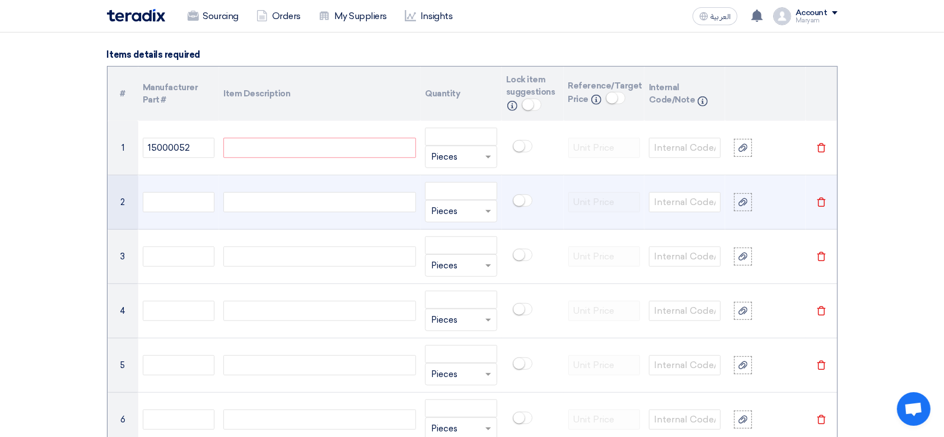
paste div
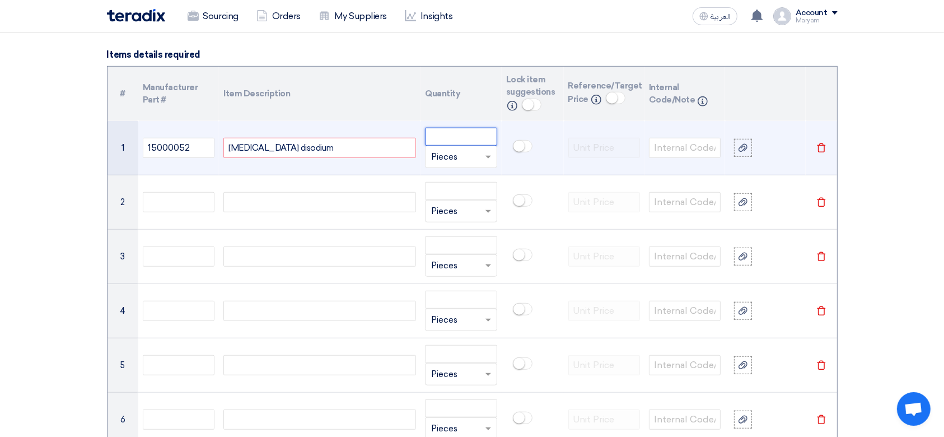
click at [454, 137] on input "number" at bounding box center [461, 137] width 72 height 18
paste input "1000"
type input "1000"
click at [465, 154] on input "text" at bounding box center [454, 157] width 46 height 18
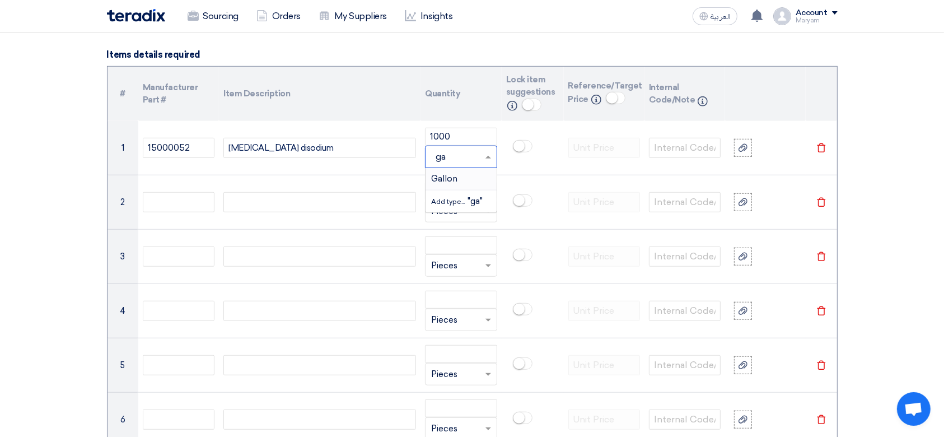
type input "g"
type input "gra"
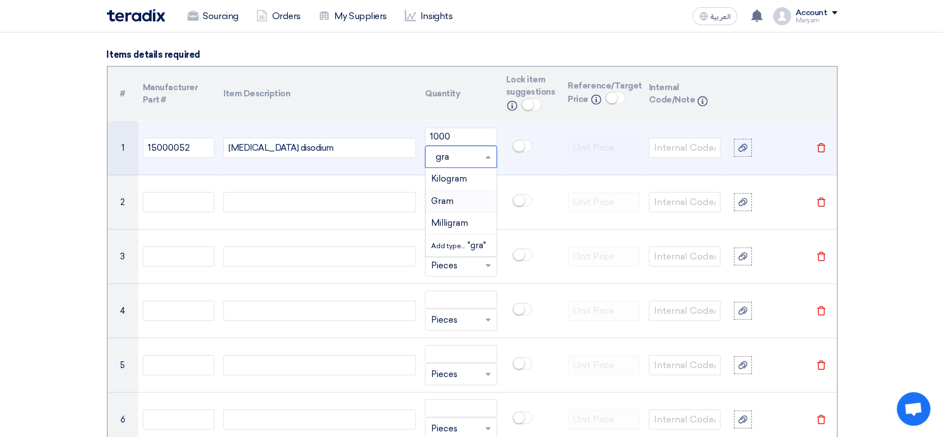
click at [462, 198] on div "Gram" at bounding box center [460, 201] width 71 height 22
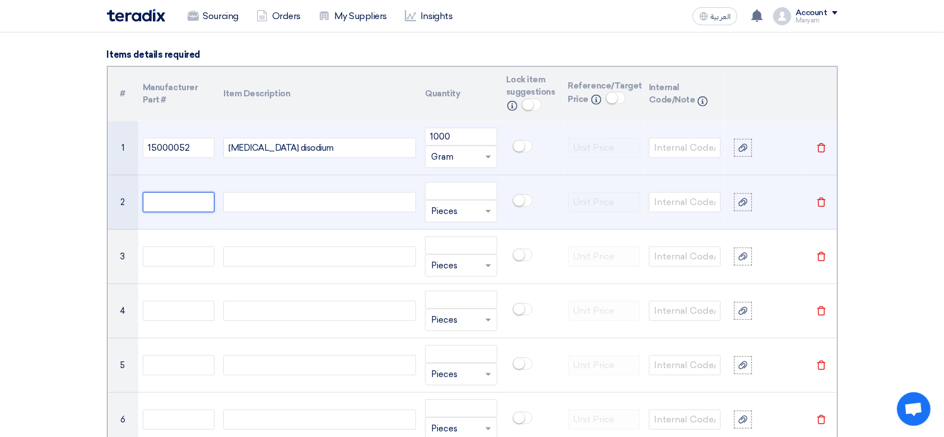
click at [166, 200] on input "text" at bounding box center [179, 202] width 72 height 20
paste input "15000075"
type input "15000075"
click at [266, 204] on div at bounding box center [319, 202] width 193 height 20
paste div
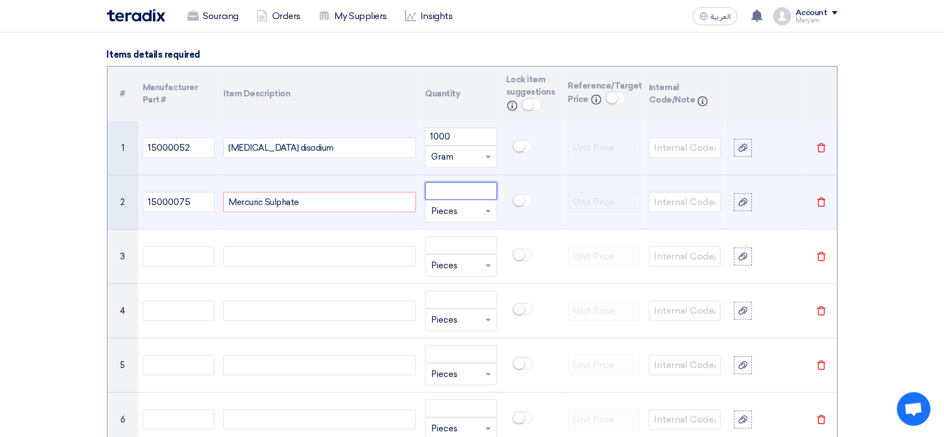
click at [435, 193] on input "number" at bounding box center [461, 191] width 72 height 18
paste input "500"
type input "500"
click at [465, 212] on input "text" at bounding box center [454, 211] width 46 height 18
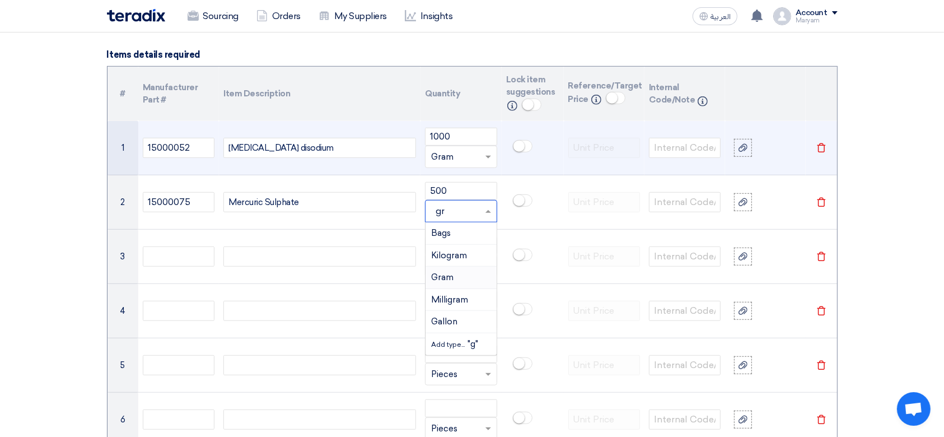
type input "gra"
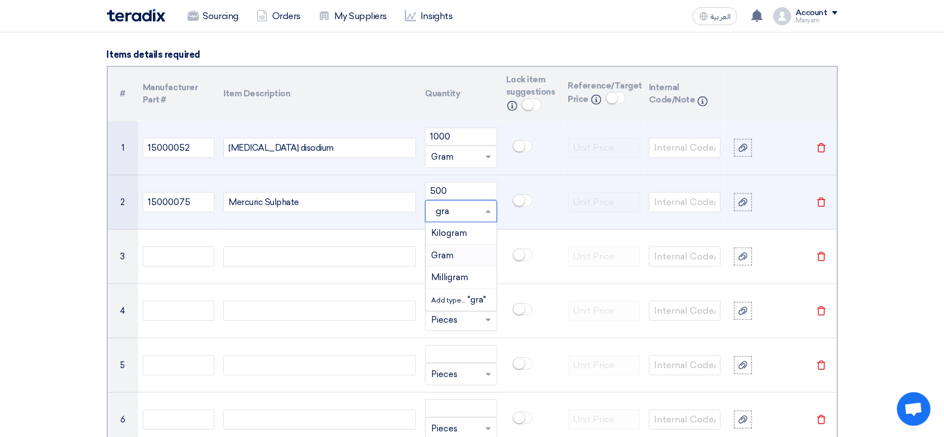
click at [435, 255] on span "Gram" at bounding box center [442, 255] width 22 height 10
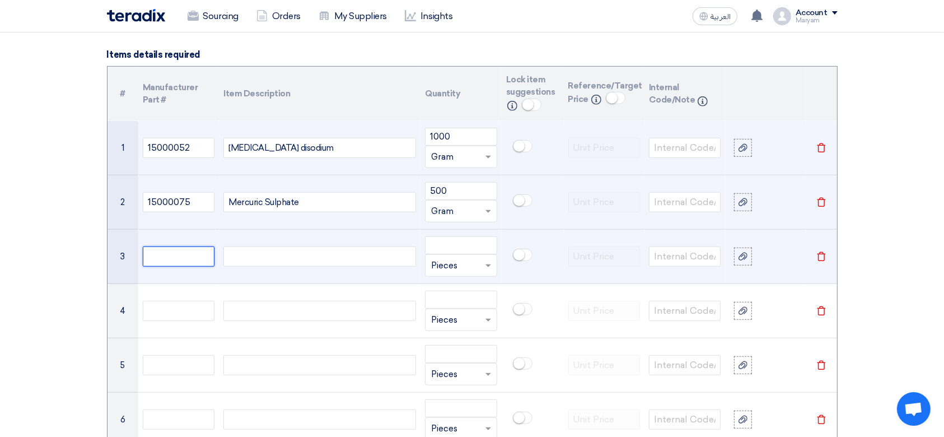
click at [174, 250] on input "text" at bounding box center [179, 256] width 72 height 20
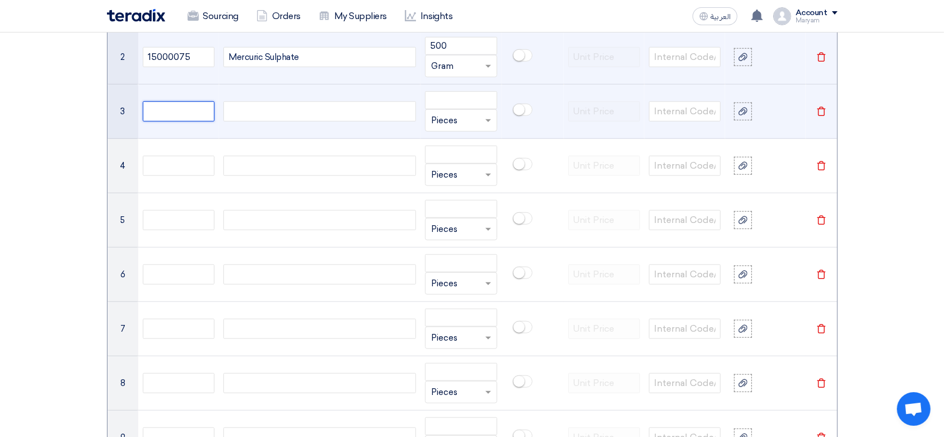
scroll to position [970, 0]
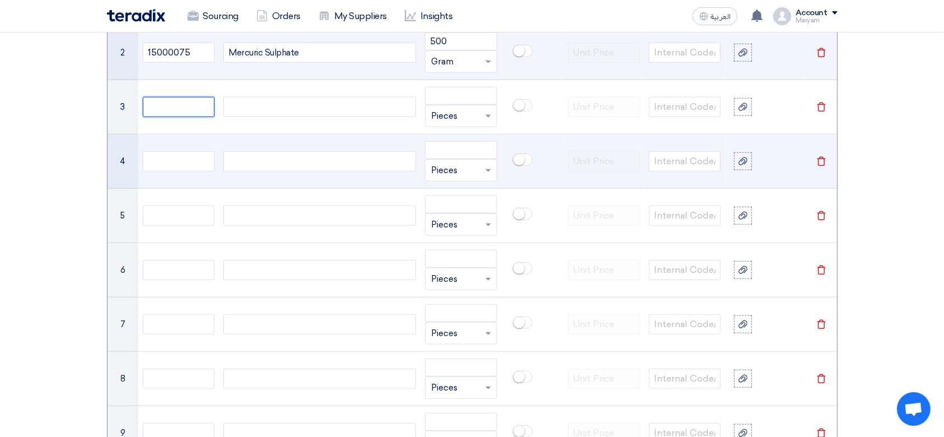
paste input "15000131"
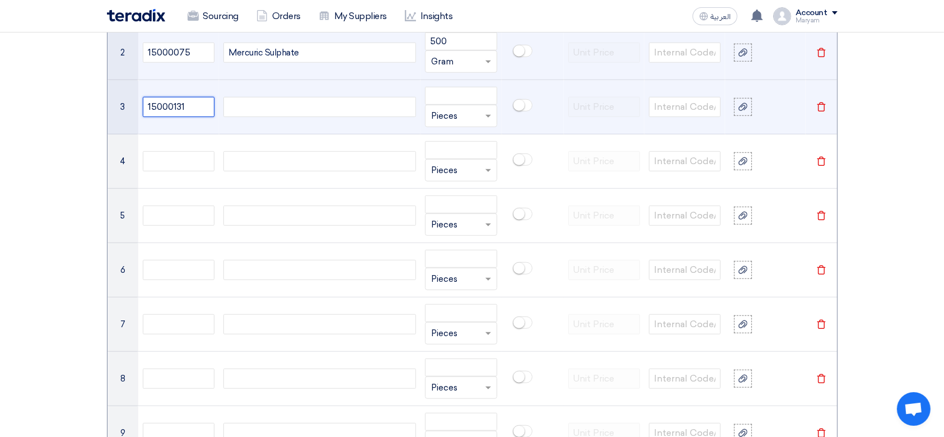
type input "15000131"
click at [332, 110] on div at bounding box center [319, 107] width 193 height 20
paste div
click at [463, 102] on input "number" at bounding box center [461, 96] width 72 height 18
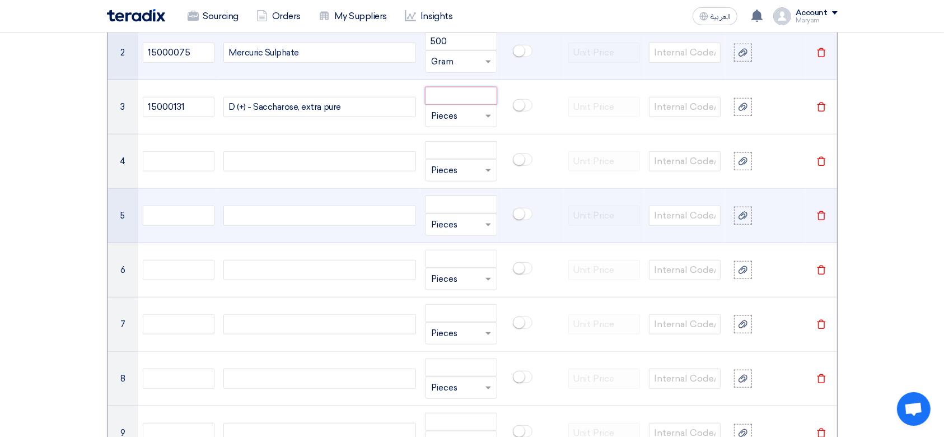
paste input "250"
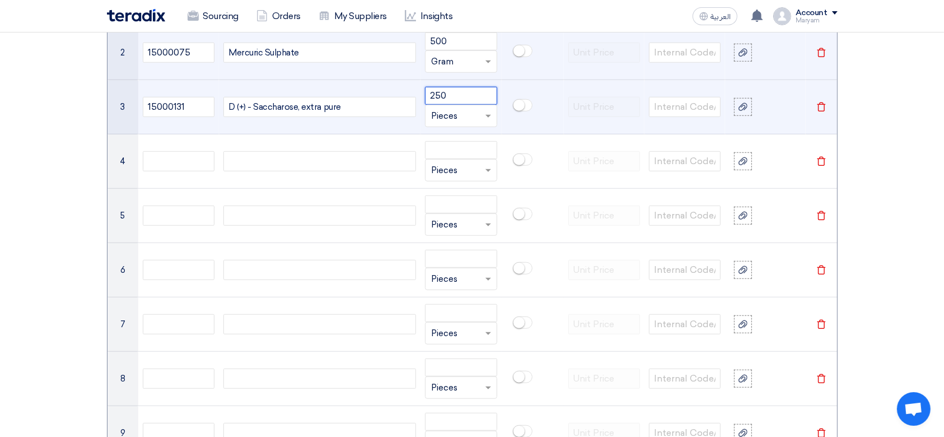
type input "250"
click at [451, 119] on input "text" at bounding box center [454, 116] width 46 height 18
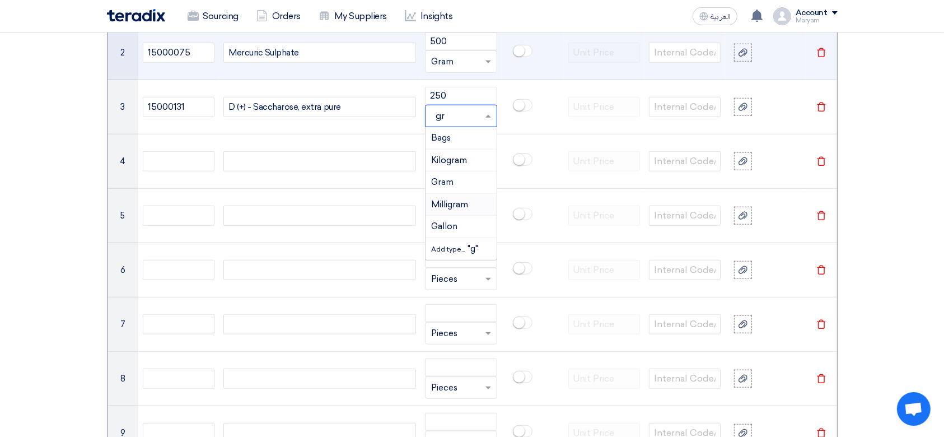
type input "gra"
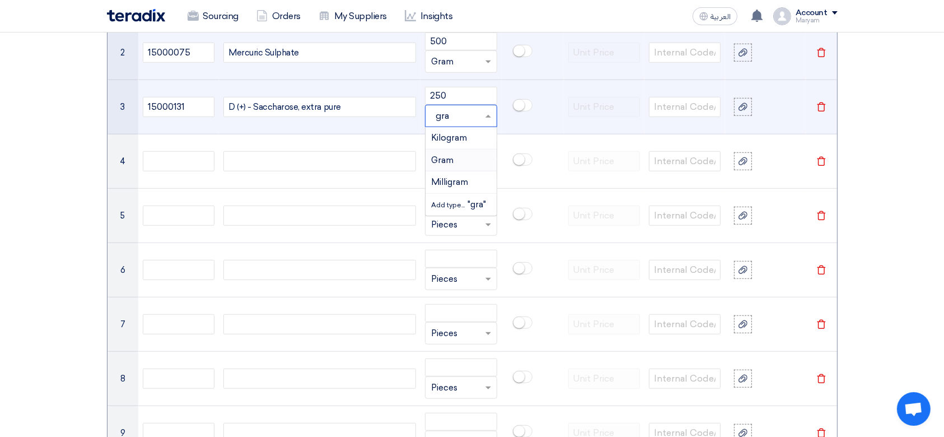
click at [458, 159] on div "Gram" at bounding box center [460, 160] width 71 height 22
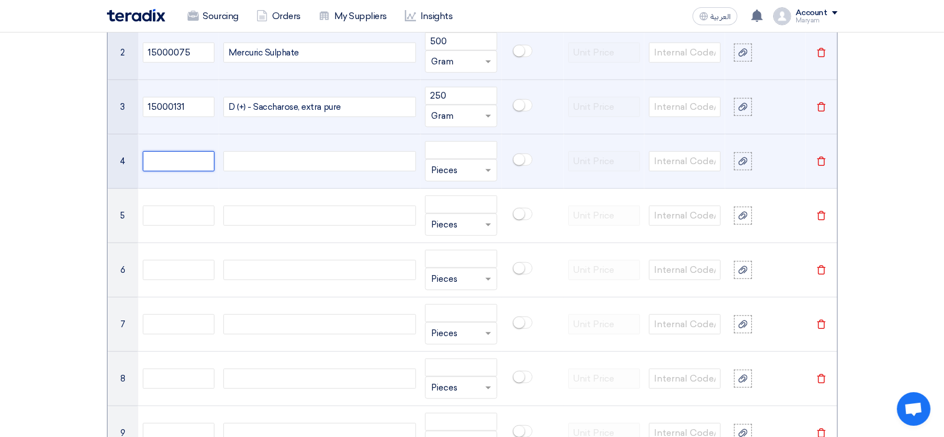
click at [189, 154] on input "text" at bounding box center [179, 161] width 72 height 20
paste input "15000173"
type input "15000173"
click at [251, 160] on div at bounding box center [319, 161] width 193 height 20
paste div
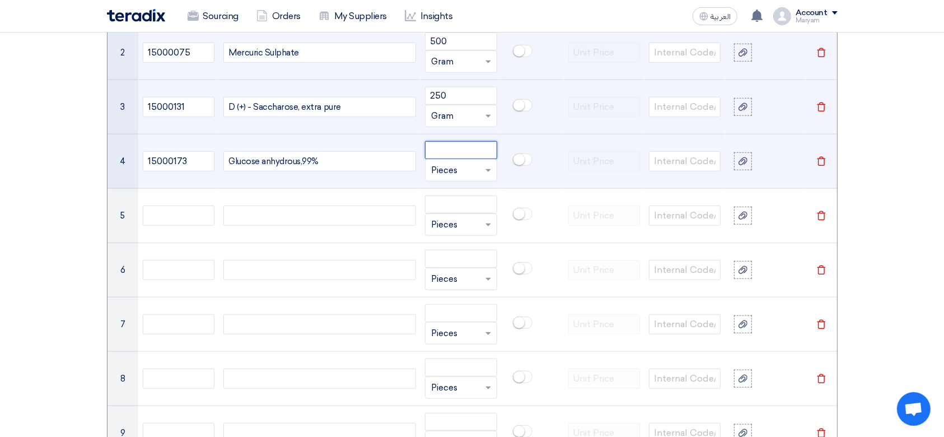
click at [466, 154] on input "number" at bounding box center [461, 150] width 72 height 18
paste input "250"
type input "250"
click at [453, 161] on input "text" at bounding box center [454, 170] width 46 height 18
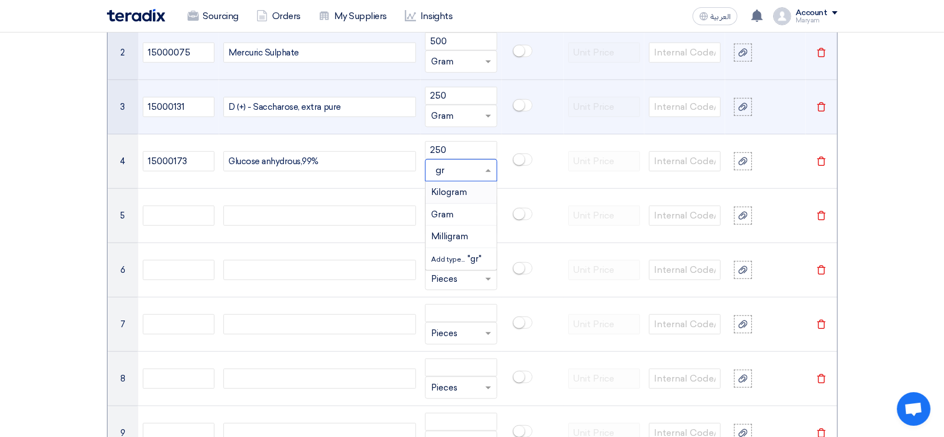
type input "gra"
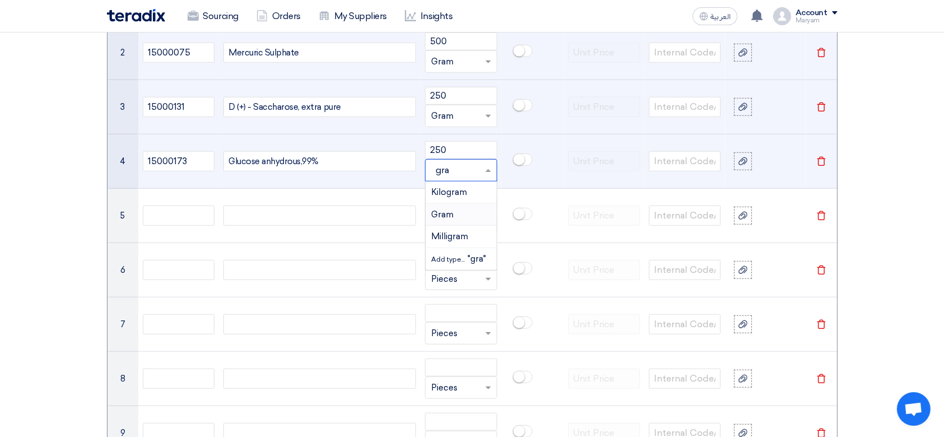
click at [461, 212] on div "Gram" at bounding box center [460, 215] width 71 height 22
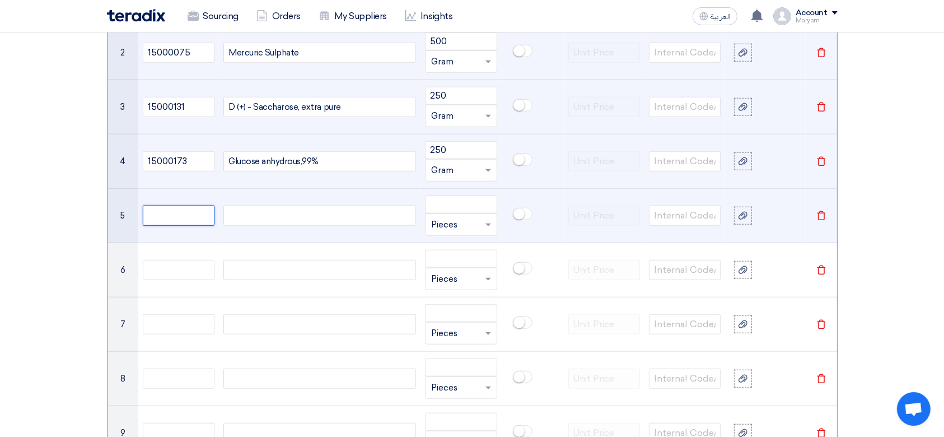
click at [193, 216] on input "text" at bounding box center [179, 215] width 72 height 20
paste input "15000519"
type input "15000519"
click at [317, 219] on div at bounding box center [319, 215] width 193 height 20
paste div
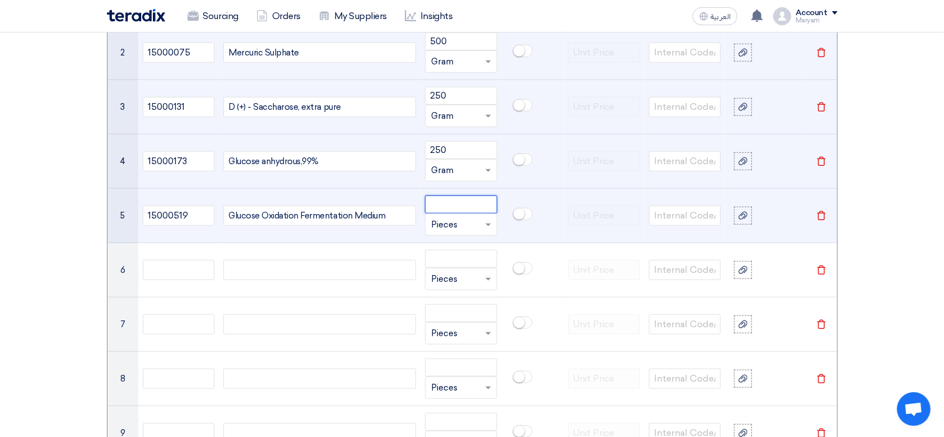
click at [454, 200] on input "number" at bounding box center [461, 204] width 72 height 18
type input "500"
click at [457, 223] on input "text" at bounding box center [454, 224] width 46 height 18
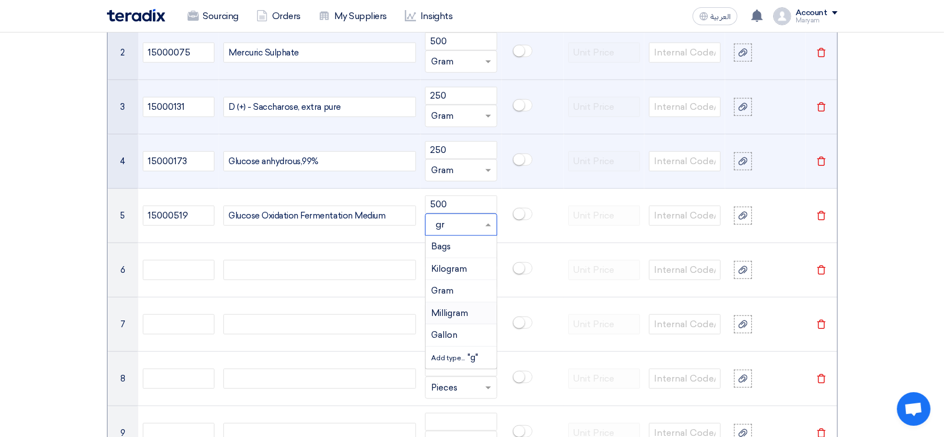
type input "gra"
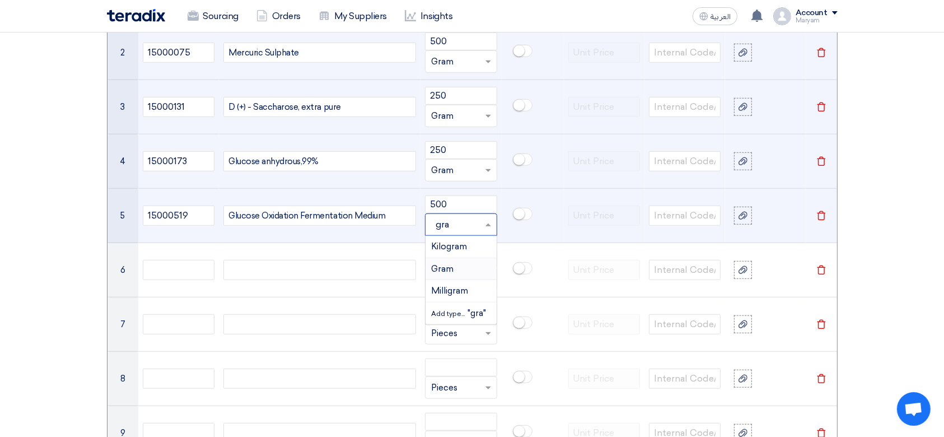
click at [439, 265] on span "Gram" at bounding box center [442, 269] width 22 height 10
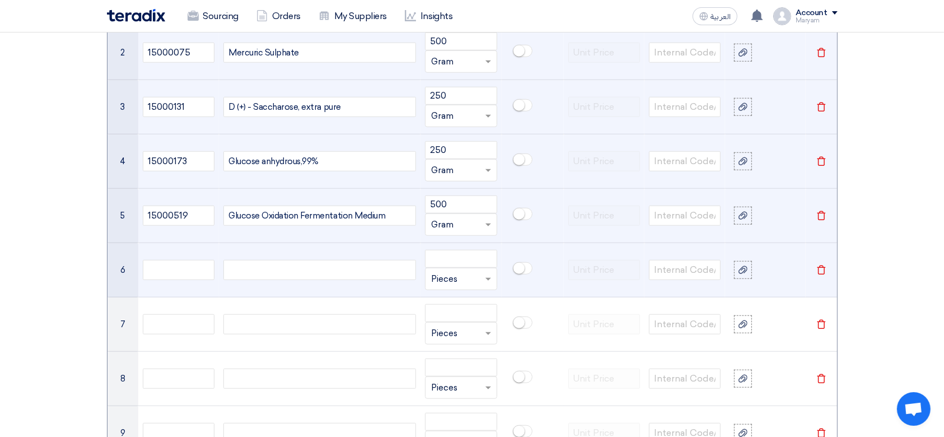
click at [168, 280] on td at bounding box center [178, 270] width 81 height 54
click at [168, 268] on input "text" at bounding box center [179, 270] width 72 height 20
paste input "15000520"
type input "15000520"
click at [297, 268] on div at bounding box center [319, 270] width 193 height 20
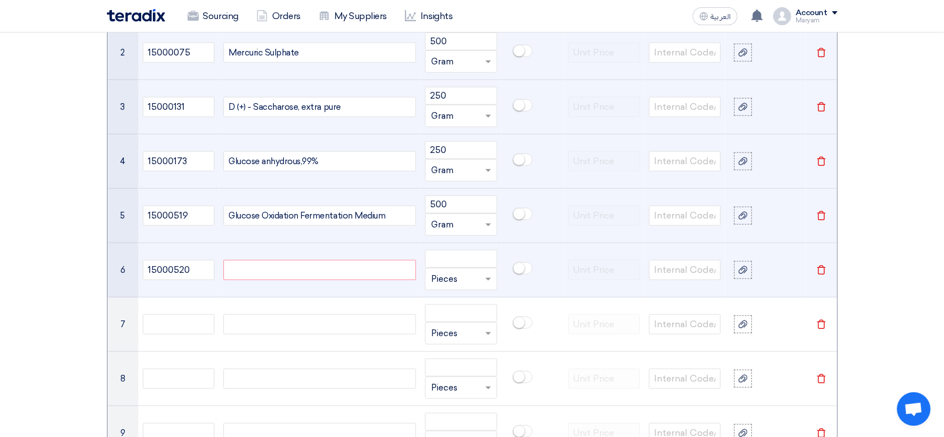
paste div
click at [462, 257] on input "number" at bounding box center [461, 259] width 72 height 18
type input "500"
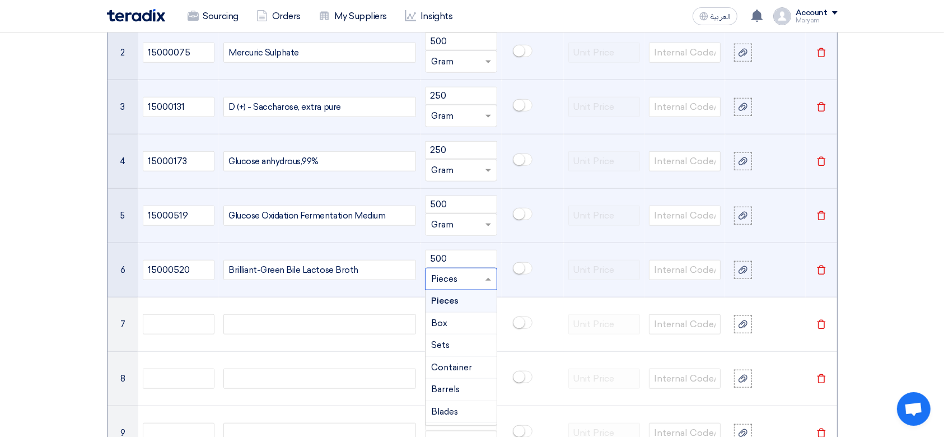
click at [444, 282] on input "text" at bounding box center [454, 279] width 46 height 18
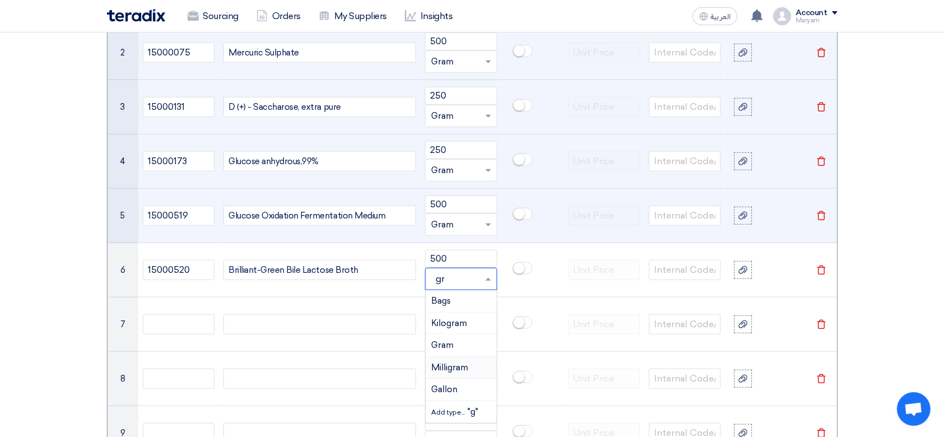
type input "gra"
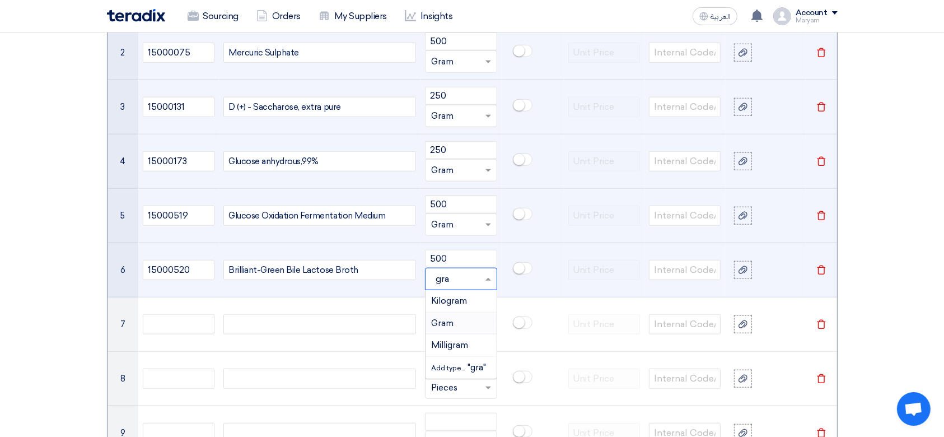
click at [465, 325] on div "Gram" at bounding box center [460, 323] width 71 height 22
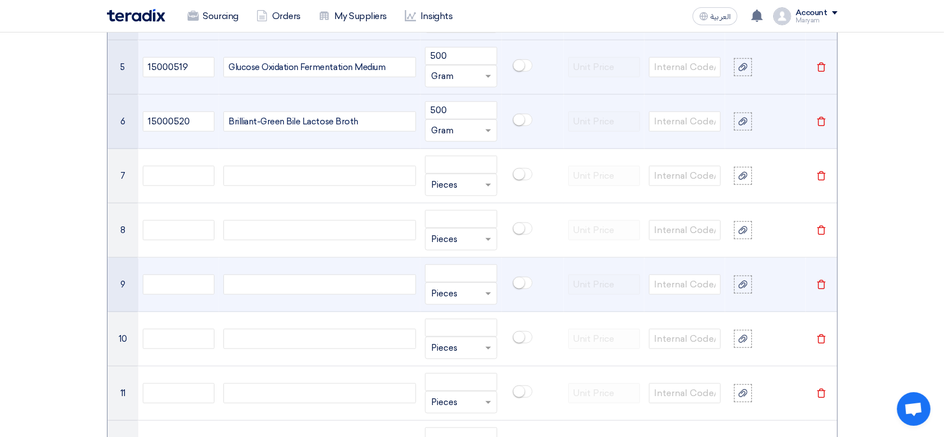
scroll to position [1119, 0]
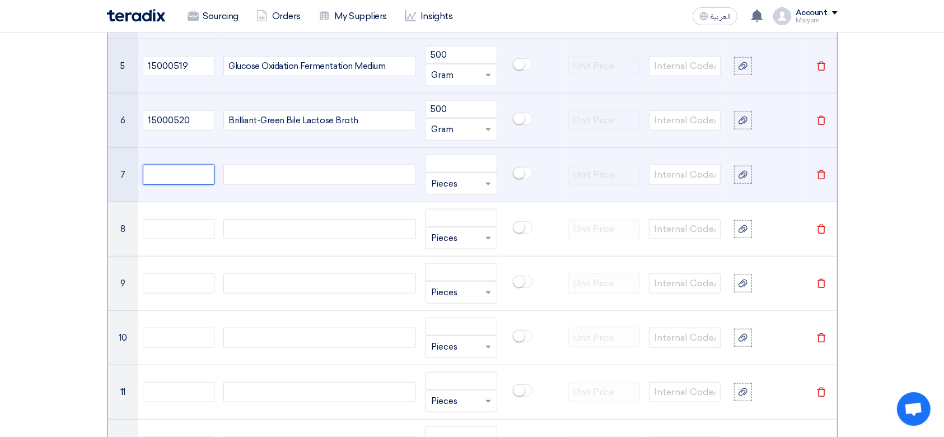
click at [188, 178] on input "text" at bounding box center [179, 175] width 72 height 20
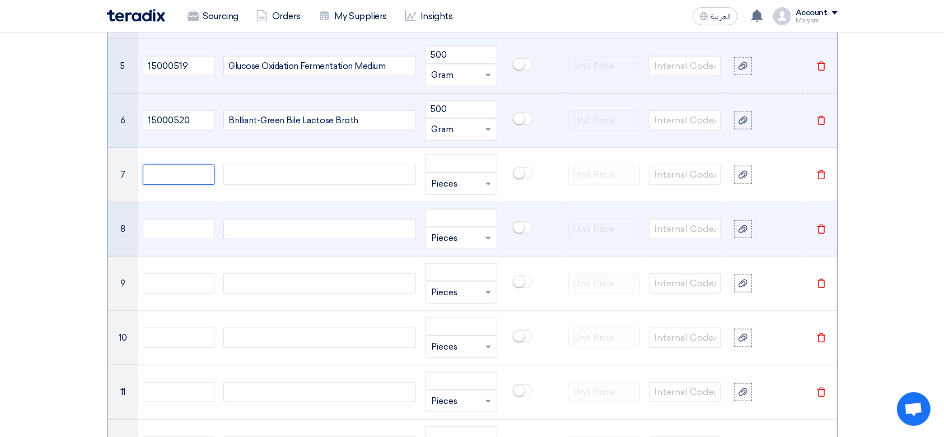
paste input "15000330"
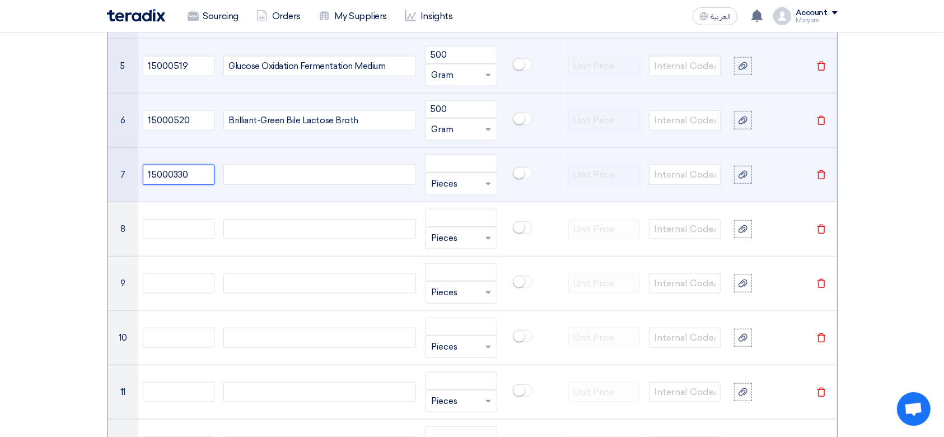
type input "15000330"
click at [273, 173] on div at bounding box center [319, 175] width 193 height 20
paste div
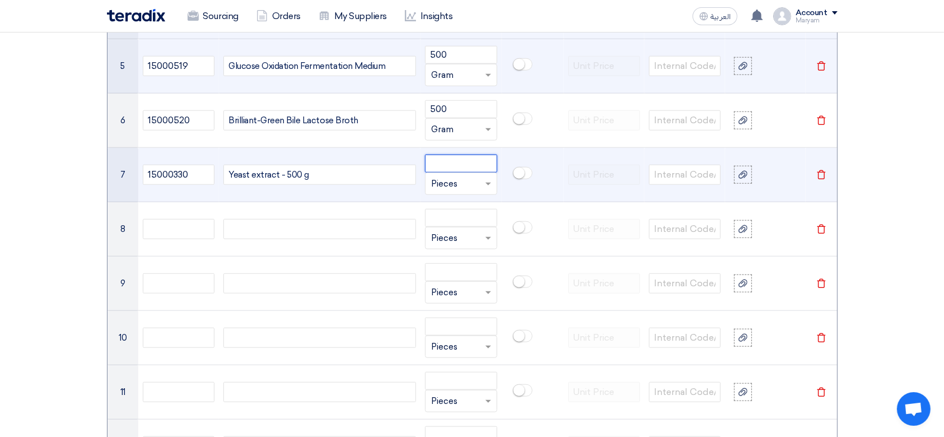
click at [456, 162] on input "number" at bounding box center [461, 163] width 72 height 18
type input "1"
click at [456, 180] on input "text" at bounding box center [454, 184] width 46 height 18
click at [451, 204] on span "Pieces" at bounding box center [444, 205] width 27 height 10
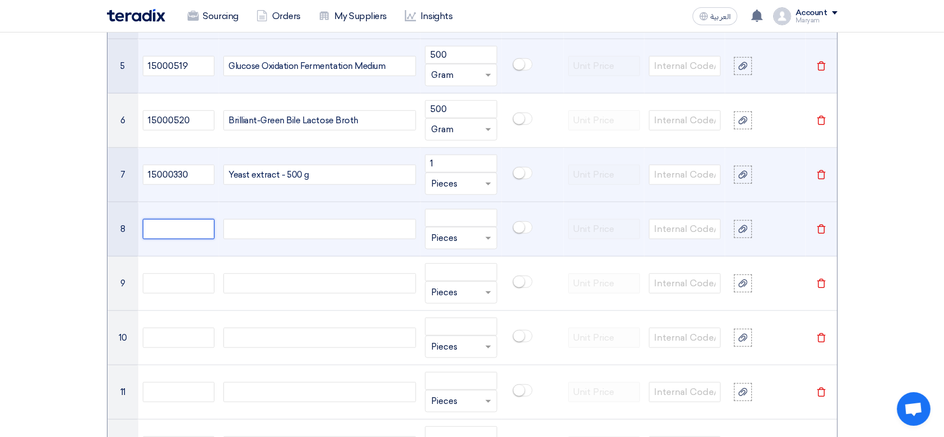
click at [186, 231] on input "text" at bounding box center [179, 229] width 72 height 20
paste input "15000180"
type input "15000180"
click at [269, 225] on div at bounding box center [319, 229] width 193 height 20
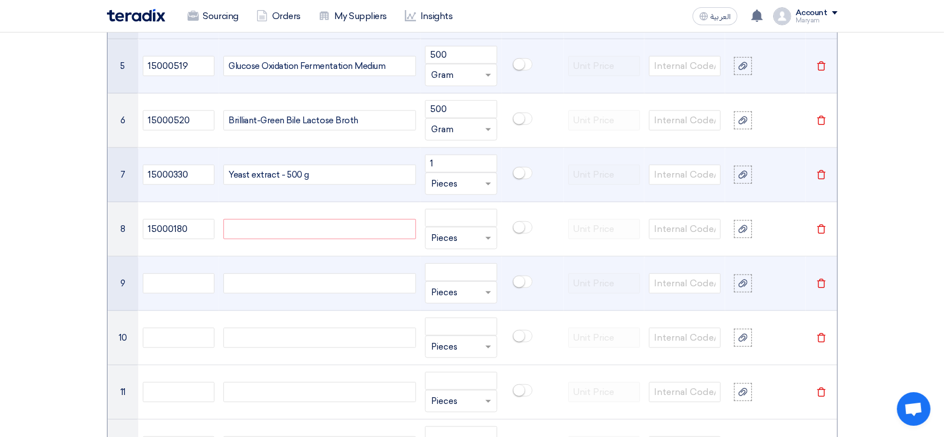
paste div
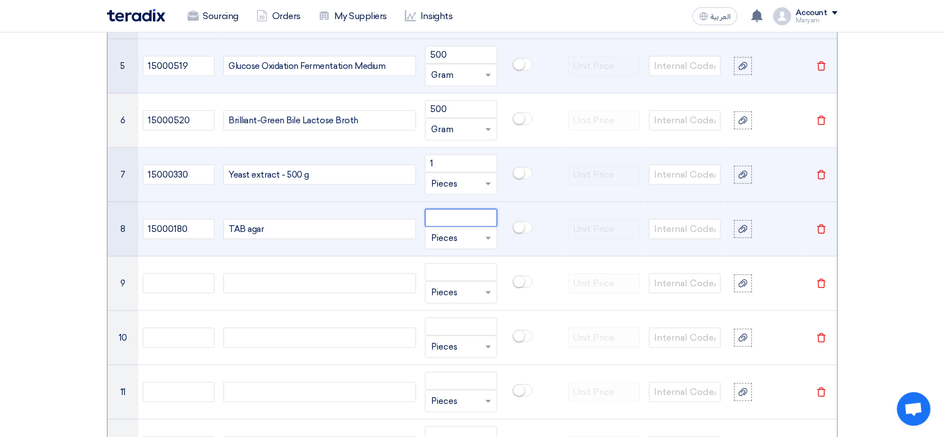
click at [467, 222] on input "number" at bounding box center [461, 218] width 72 height 18
paste input "500"
type input "500"
click at [461, 239] on input "text" at bounding box center [454, 238] width 46 height 18
type input "gr"
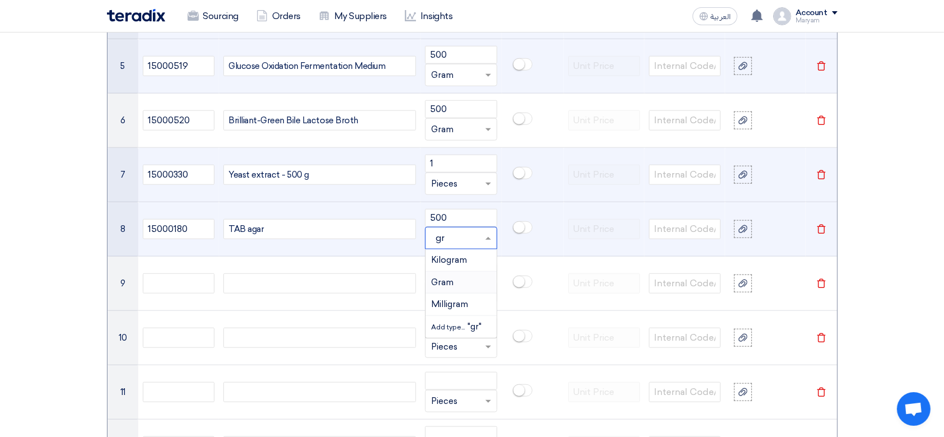
click at [439, 280] on span "Gram" at bounding box center [442, 282] width 22 height 10
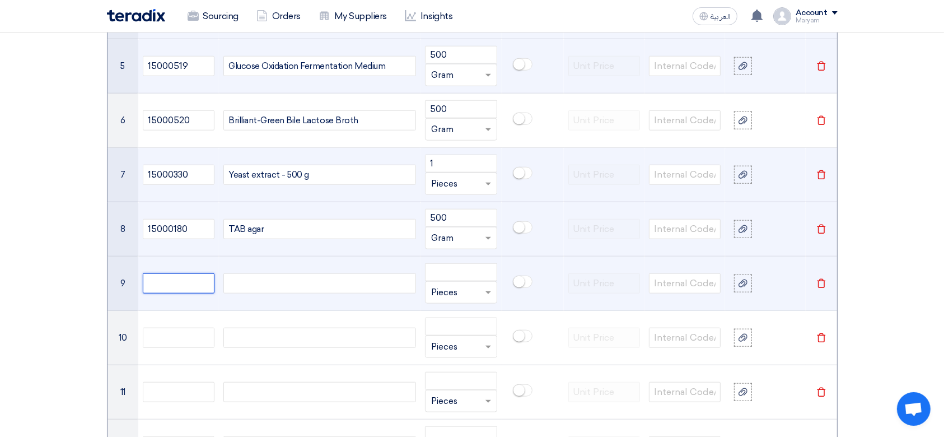
click at [185, 284] on input "text" at bounding box center [179, 283] width 72 height 20
paste input "15000395"
type input "15000395"
click at [270, 285] on div at bounding box center [319, 283] width 193 height 20
paste div
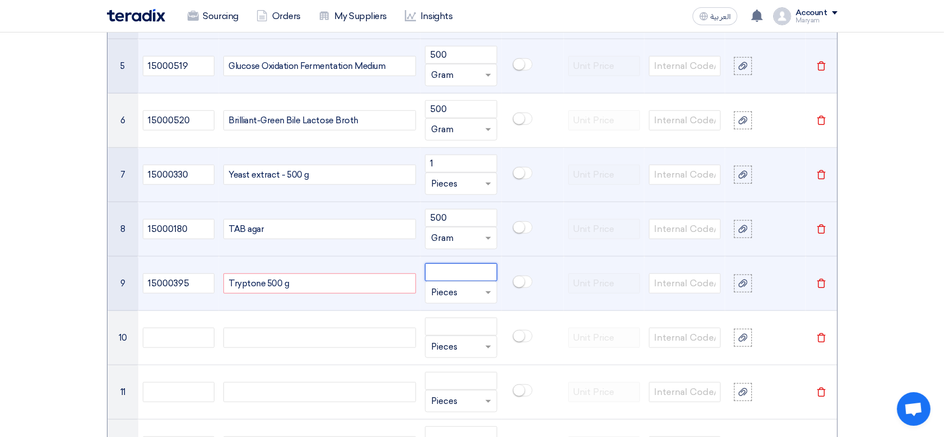
click at [439, 271] on input "number" at bounding box center [461, 272] width 72 height 18
type input "1"
click at [449, 292] on input "text" at bounding box center [454, 292] width 46 height 18
click at [537, 285] on td at bounding box center [532, 283] width 62 height 54
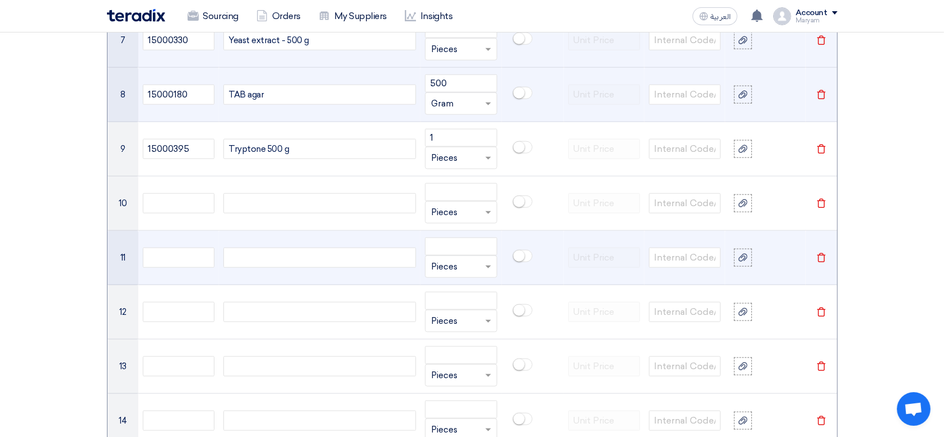
scroll to position [1268, 0]
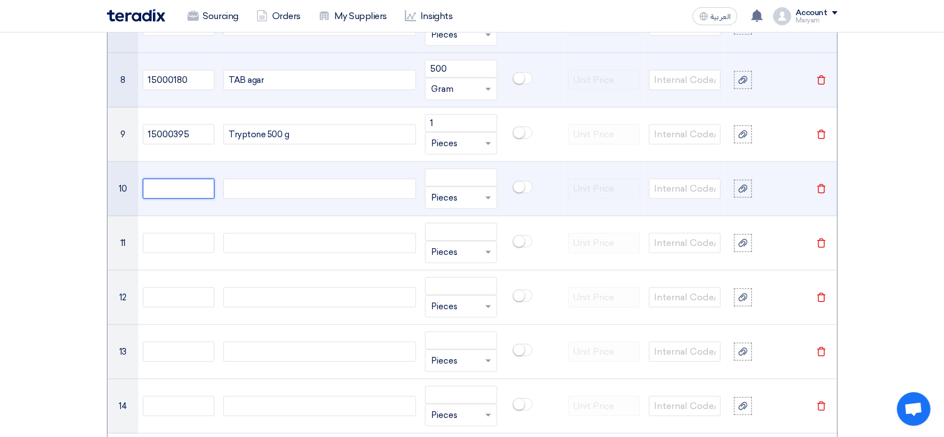
click at [193, 189] on input "text" at bounding box center [179, 189] width 72 height 20
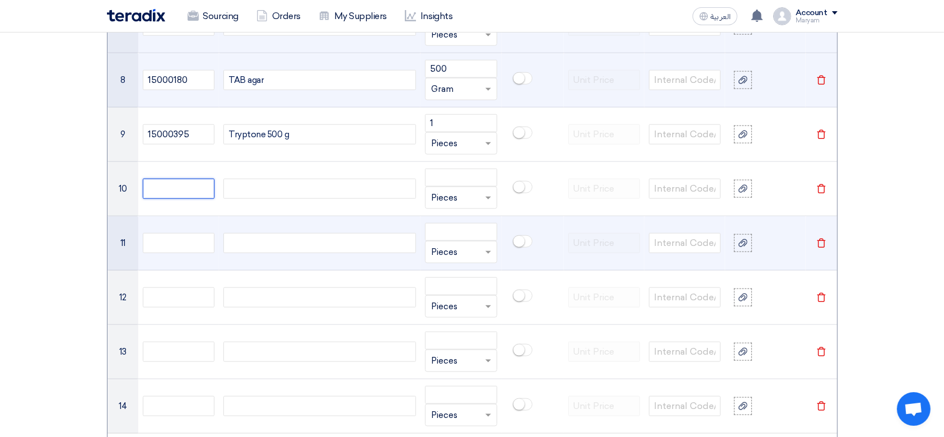
paste input "15000517"
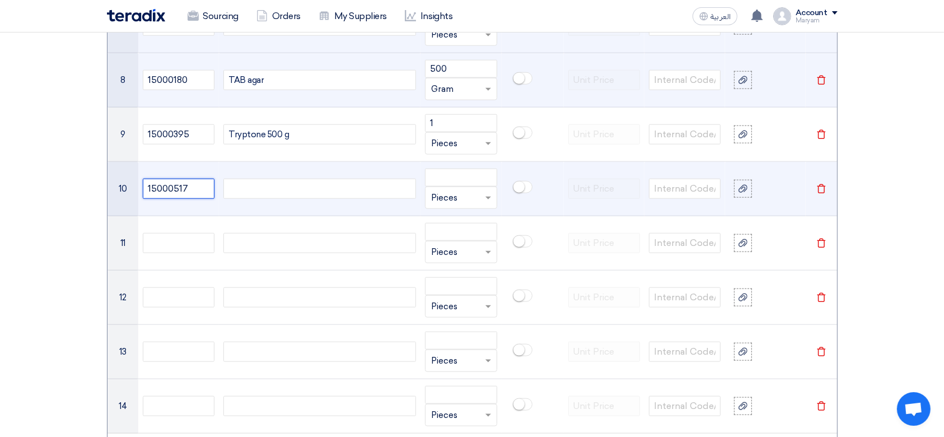
type input "15000517"
click at [252, 186] on div at bounding box center [319, 189] width 193 height 20
paste div
click at [471, 176] on input "number" at bounding box center [461, 177] width 72 height 18
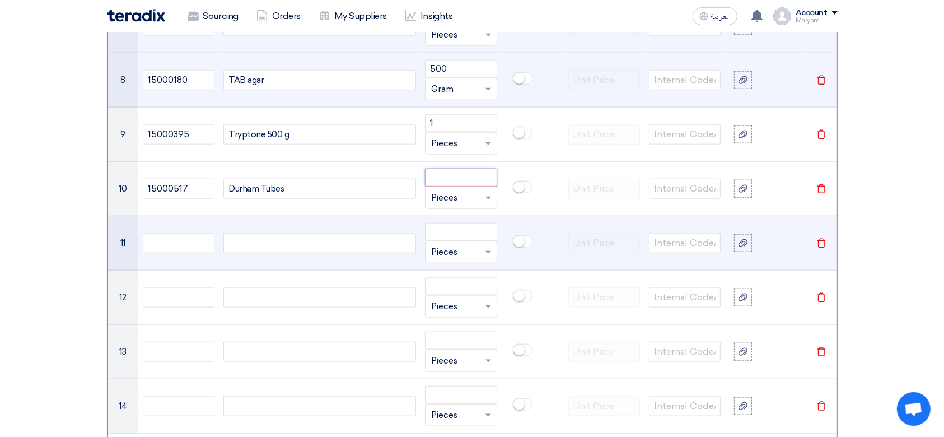
paste input "10"
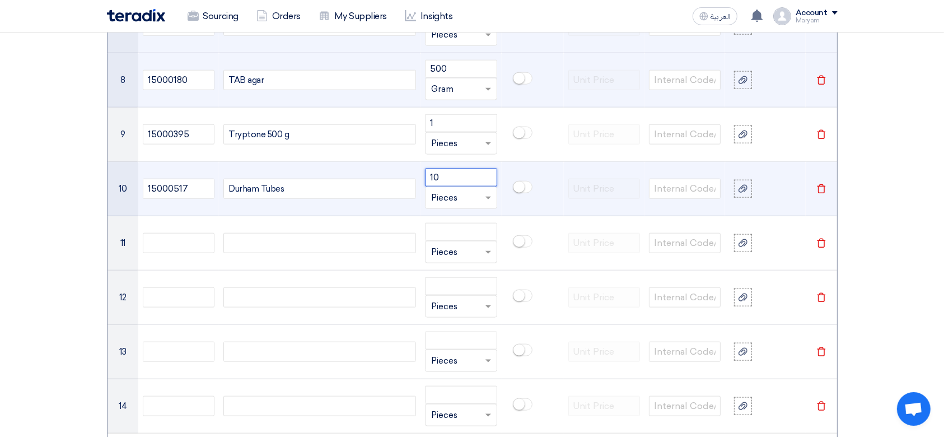
type input "10"
click at [442, 200] on input "text" at bounding box center [454, 198] width 46 height 18
click at [440, 215] on span "Pieces" at bounding box center [444, 219] width 27 height 10
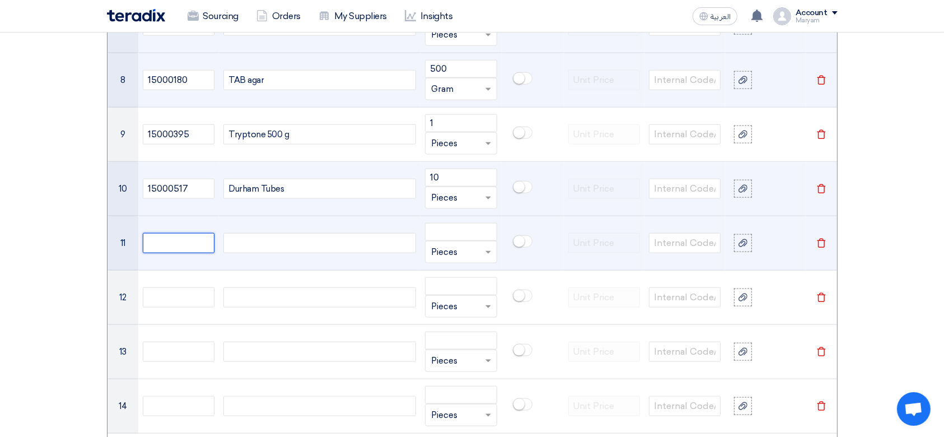
click at [177, 240] on input "text" at bounding box center [179, 243] width 72 height 20
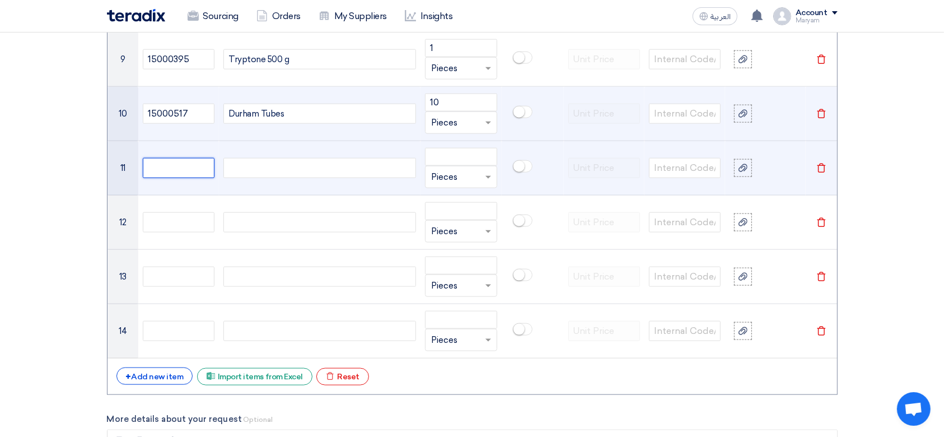
scroll to position [1418, 0]
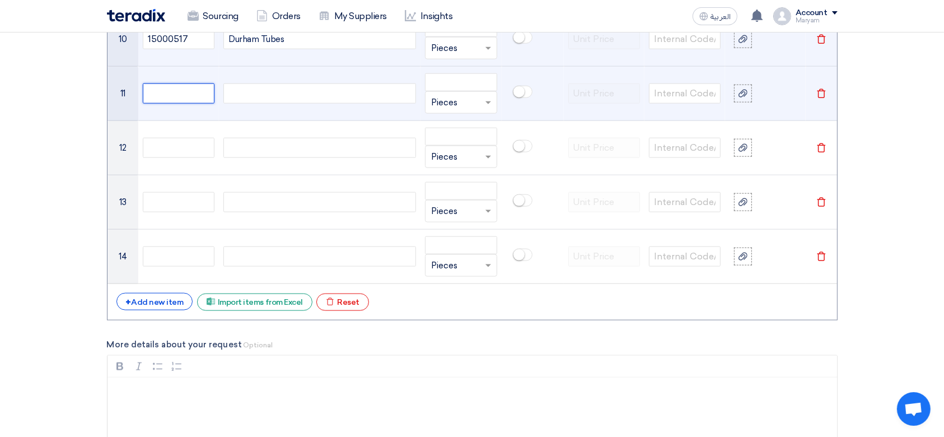
paste input "15000518"
type input "15000518"
click at [233, 94] on div at bounding box center [319, 93] width 193 height 20
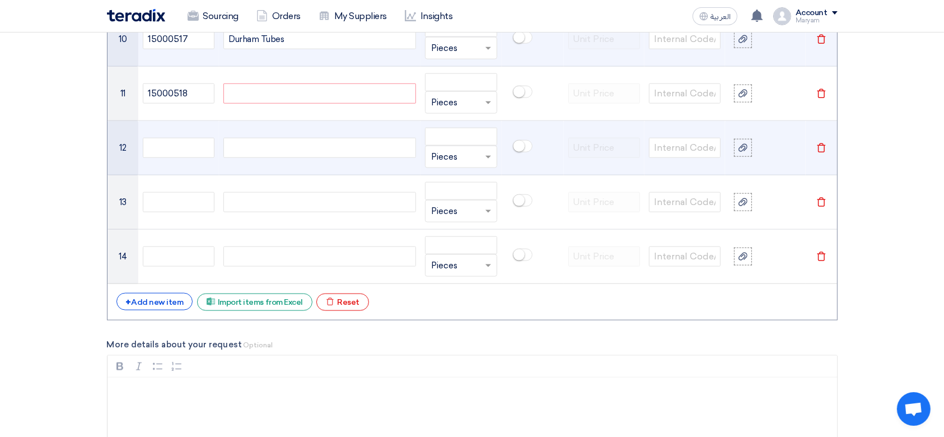
paste div
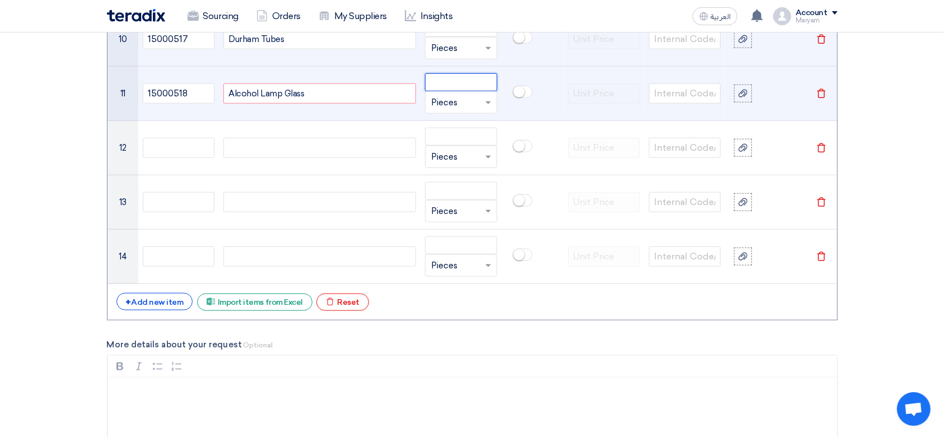
click at [437, 84] on input "number" at bounding box center [461, 82] width 72 height 18
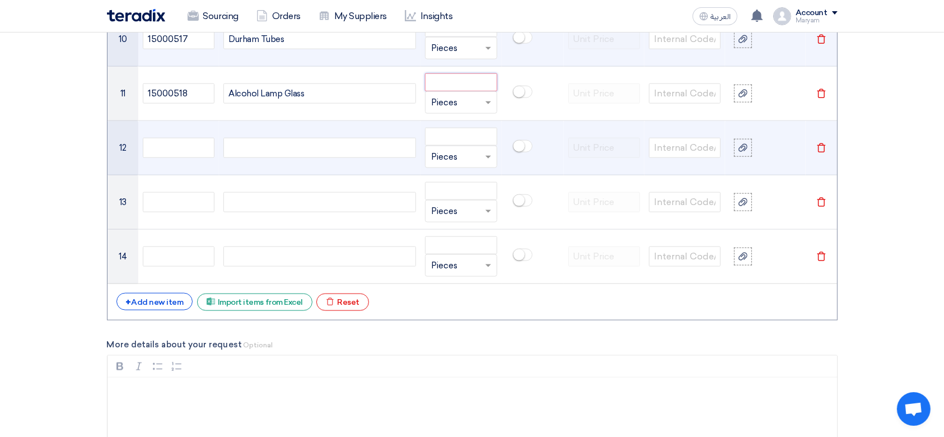
paste input "2"
type input "2"
click at [201, 149] on input "text" at bounding box center [179, 148] width 72 height 20
paste input "15000148"
type input "15000148"
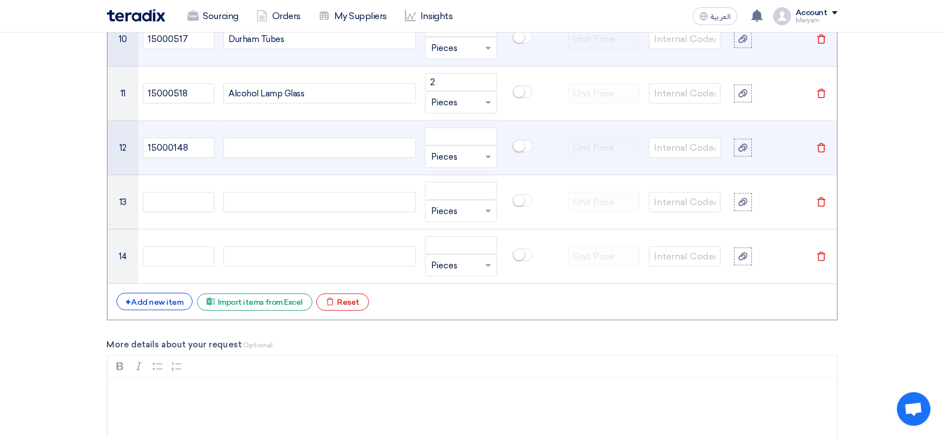
click at [249, 141] on div at bounding box center [319, 148] width 193 height 20
paste div
click at [453, 137] on input "number" at bounding box center [461, 137] width 72 height 18
type input "500"
click at [466, 161] on input "text" at bounding box center [454, 157] width 46 height 18
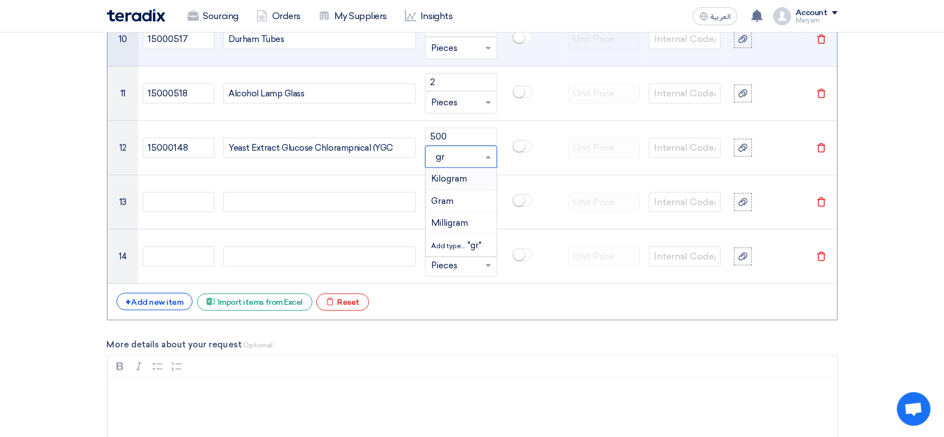
type input "gra"
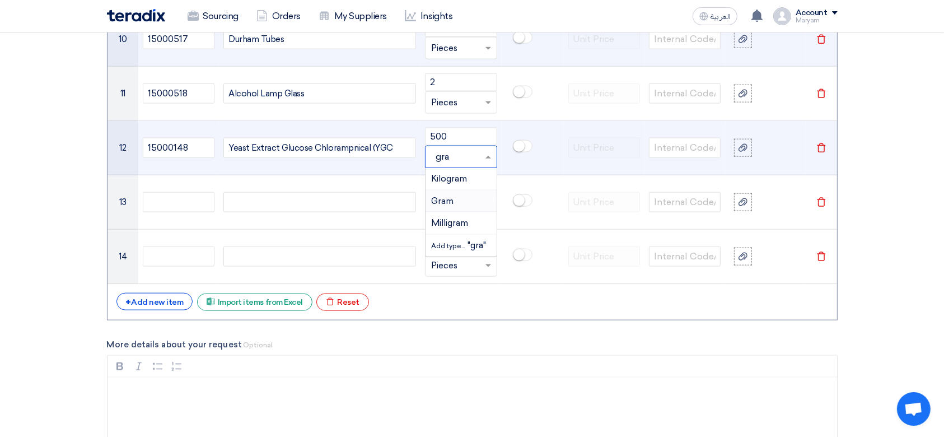
click at [457, 195] on div "Gram" at bounding box center [460, 201] width 71 height 22
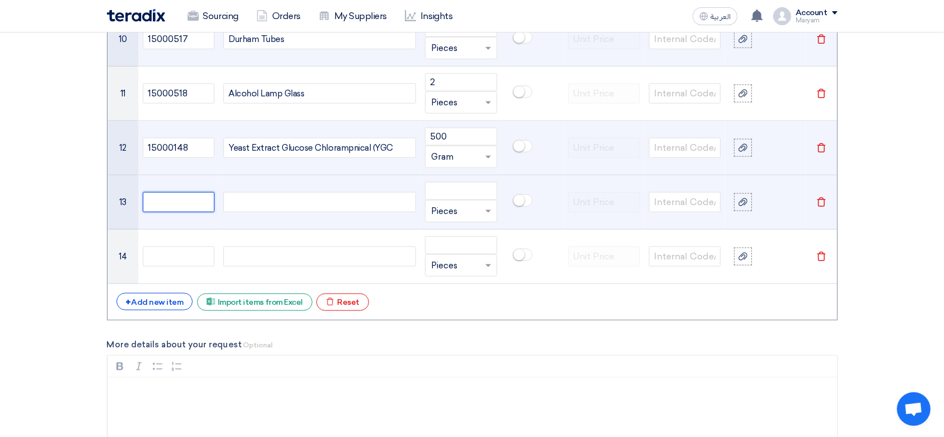
click at [194, 198] on input "text" at bounding box center [179, 202] width 72 height 20
paste input "16000030"
type input "16000030"
click at [350, 201] on div at bounding box center [319, 202] width 193 height 20
paste div
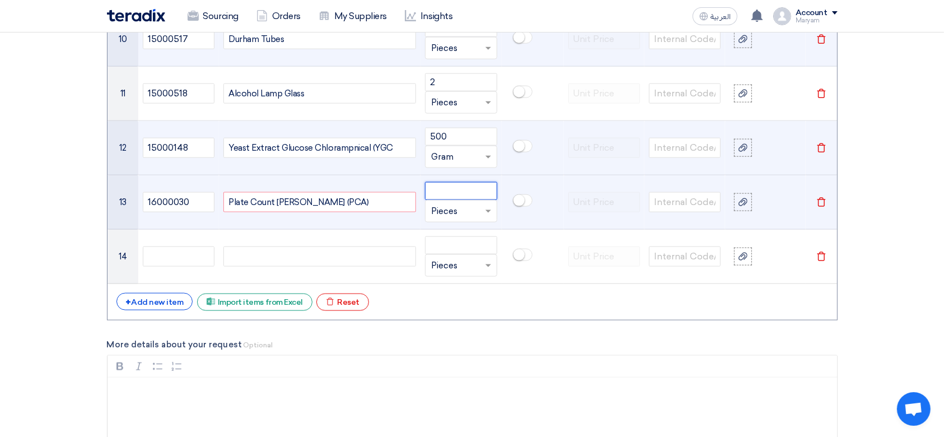
click at [461, 184] on input "number" at bounding box center [461, 191] width 72 height 18
type input "1"
click at [452, 209] on input "text" at bounding box center [454, 211] width 46 height 18
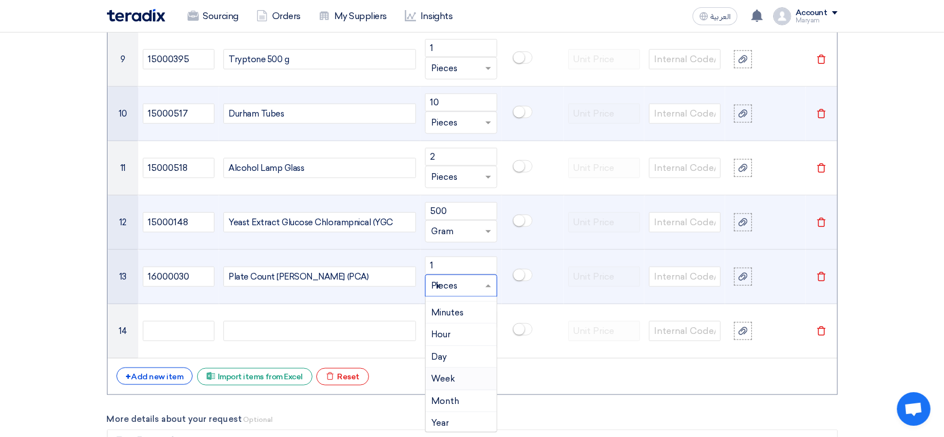
scroll to position [0, 0]
type input "k"
click at [451, 331] on span "Kilogram" at bounding box center [449, 330] width 36 height 10
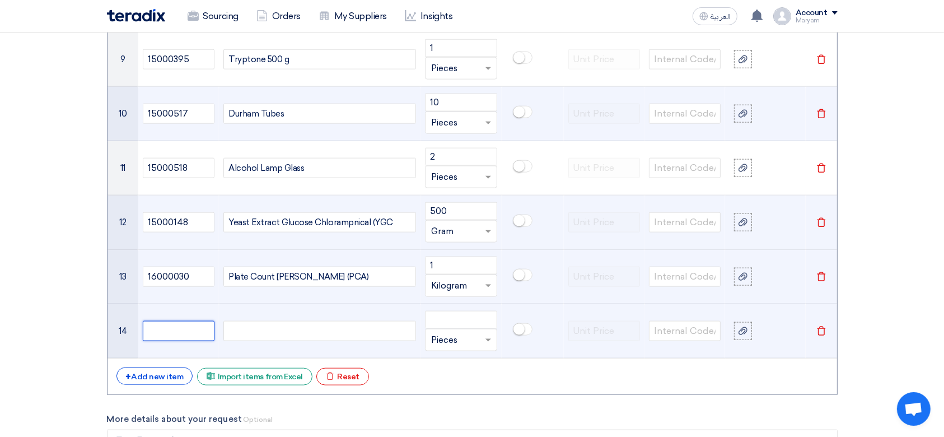
click at [167, 330] on input "text" at bounding box center [179, 331] width 72 height 20
paste input "15000424"
type input "15000424"
click at [298, 321] on div at bounding box center [319, 331] width 193 height 20
paste div
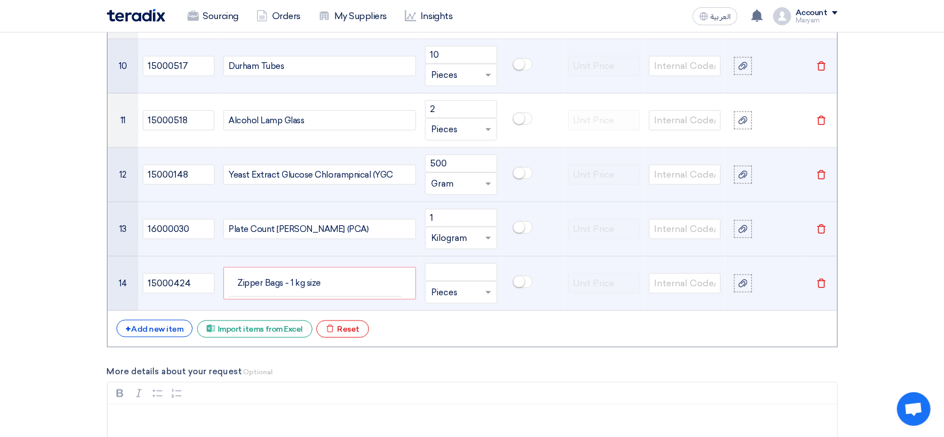
scroll to position [1412, 0]
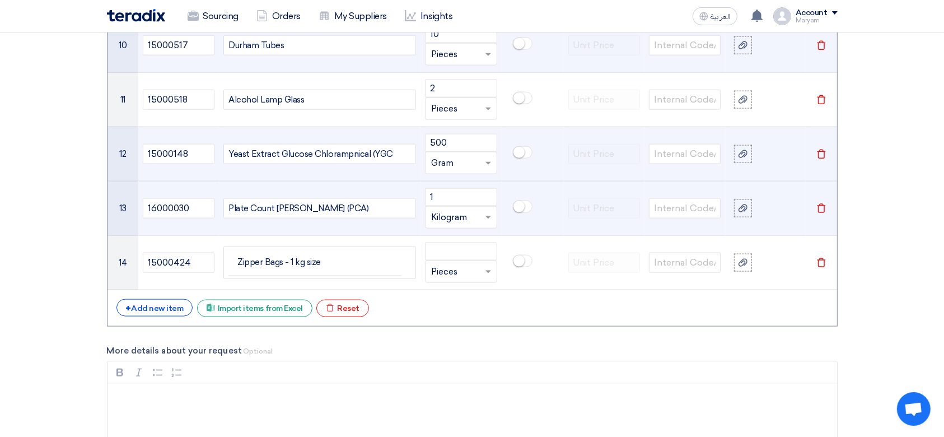
click at [421, 330] on form "Basic Information RFx Title Lab consumables RFx Type Normal RFQ Sealed RFQ RFP …" at bounding box center [472, 48] width 730 height 2575
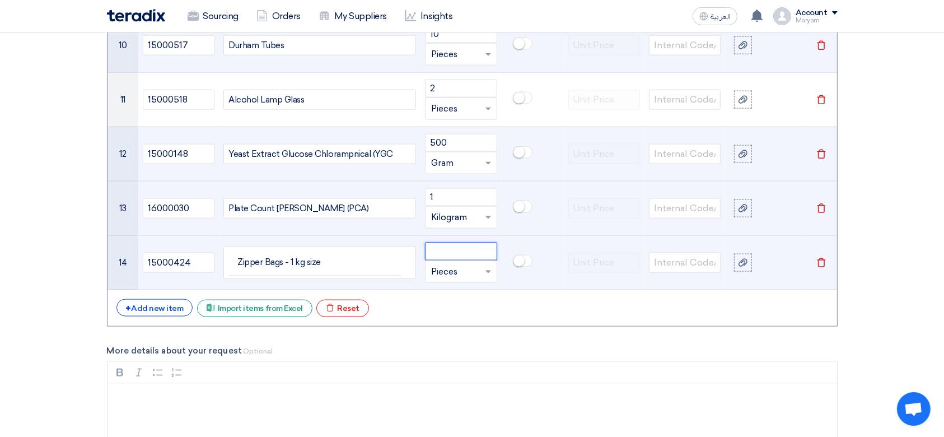
click at [450, 253] on input "number" at bounding box center [461, 251] width 72 height 18
click at [434, 250] on input "number" at bounding box center [461, 251] width 72 height 18
paste input "2000"
type input "2000"
click at [449, 274] on input "text" at bounding box center [454, 271] width 46 height 18
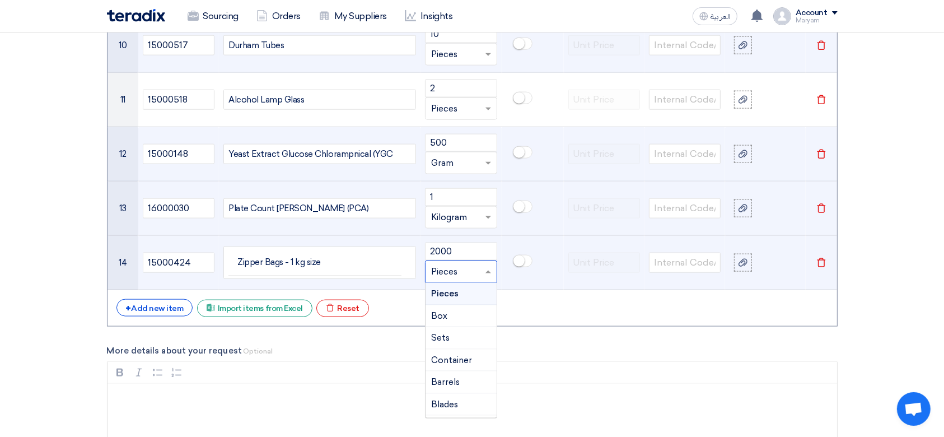
click at [452, 292] on span "Pieces" at bounding box center [444, 293] width 27 height 10
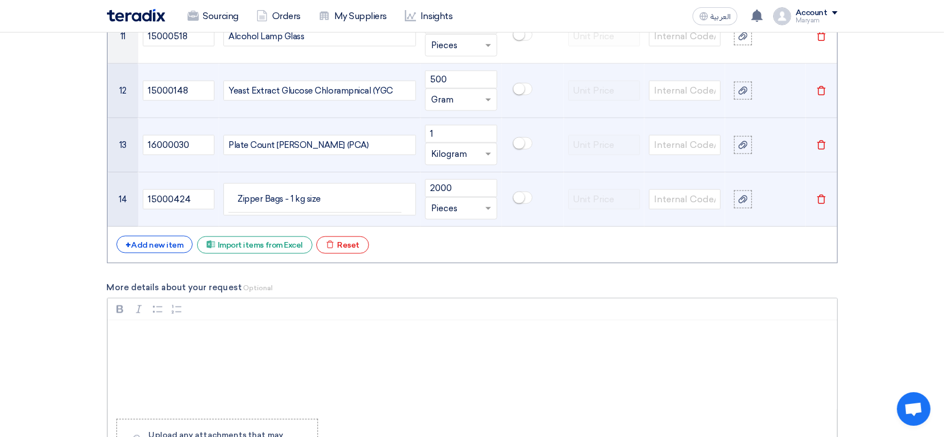
scroll to position [1561, 0]
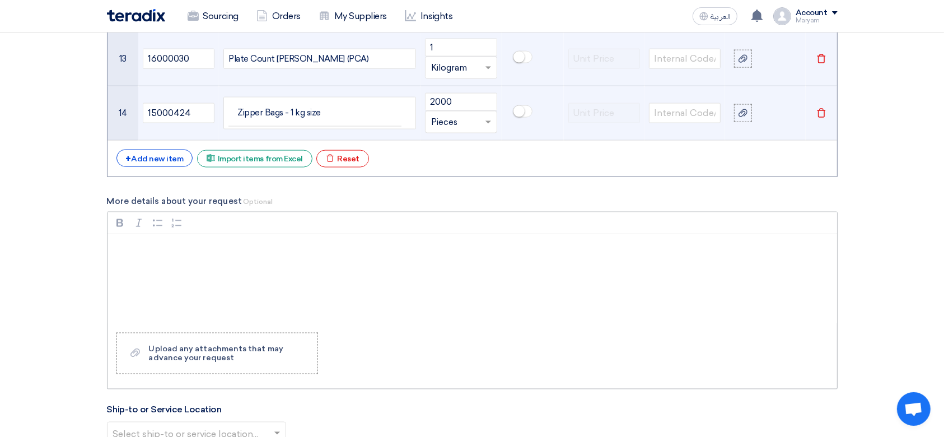
click at [208, 252] on p "Rich Text Editor, main" at bounding box center [476, 248] width 710 height 13
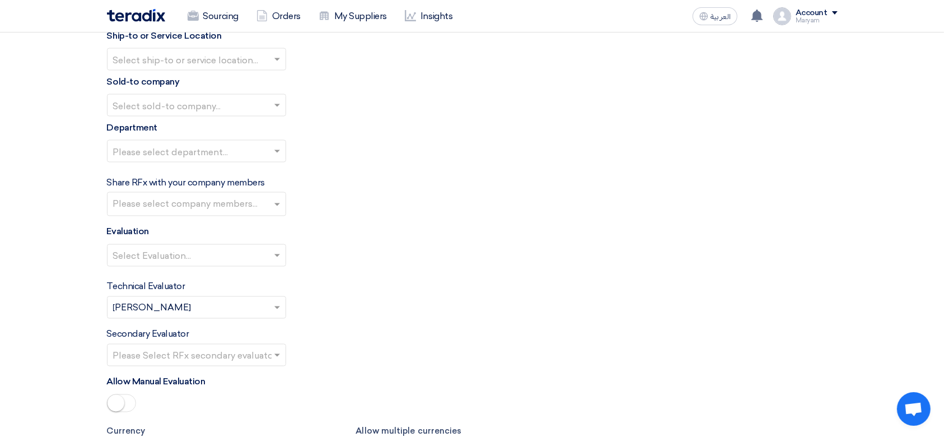
scroll to position [1785, 0]
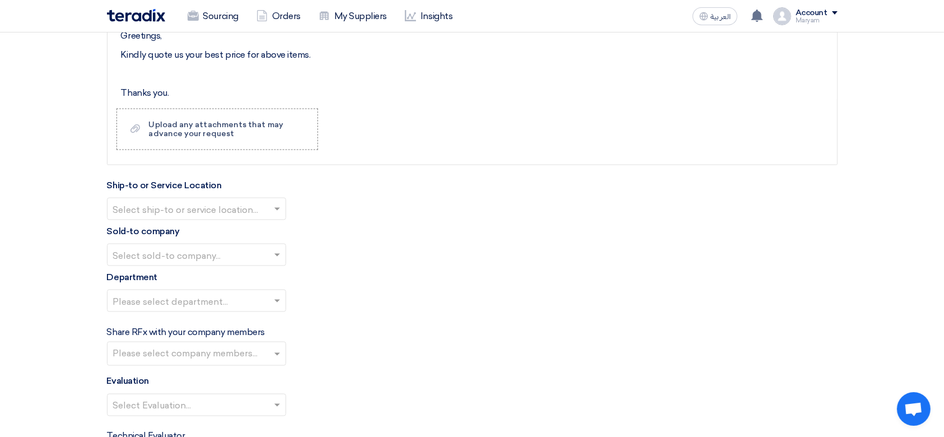
click at [193, 211] on input "text" at bounding box center [191, 210] width 156 height 18
click at [189, 226] on span "[PERSON_NAME] Advanced Development Company" at bounding box center [227, 231] width 229 height 11
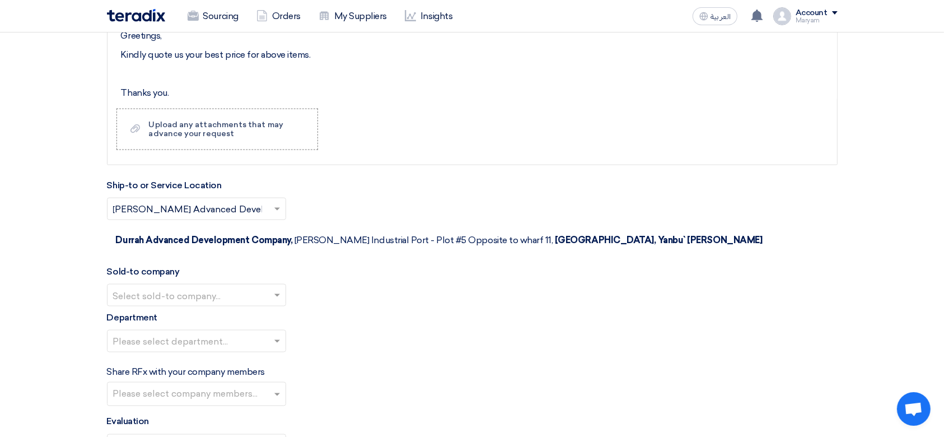
click at [154, 287] on input "text" at bounding box center [191, 296] width 156 height 18
click at [168, 312] on span "[PERSON_NAME] Advanced Development Company" at bounding box center [227, 317] width 229 height 11
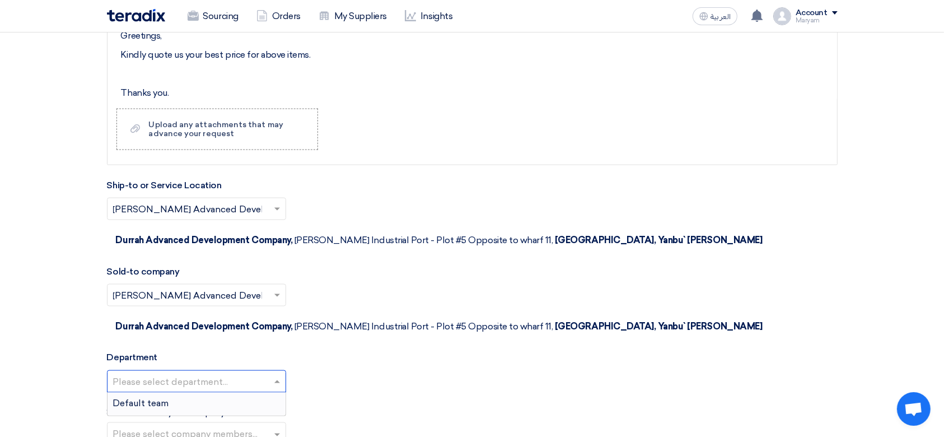
click at [159, 373] on input "text" at bounding box center [191, 382] width 156 height 18
click at [161, 398] on span "Default team" at bounding box center [141, 403] width 56 height 11
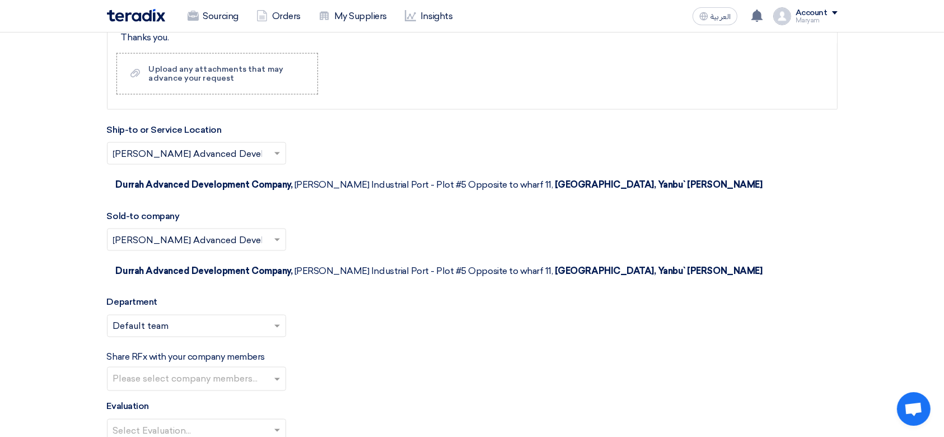
scroll to position [1859, 0]
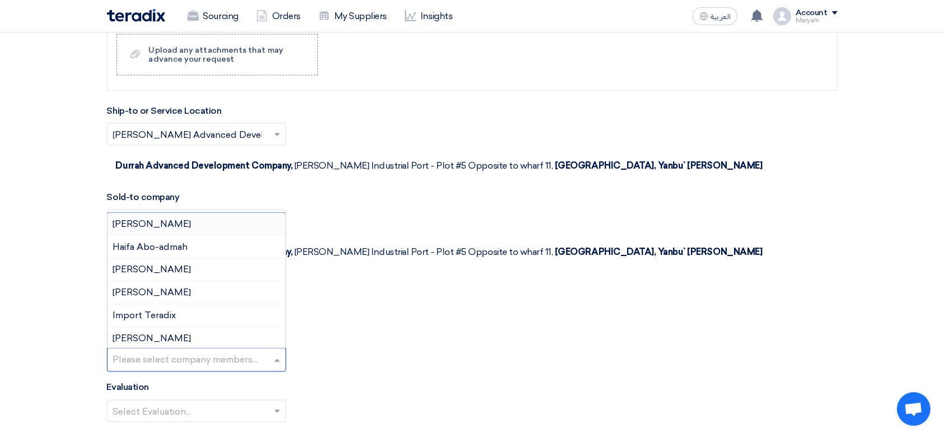
click at [160, 351] on input "text" at bounding box center [198, 360] width 170 height 18
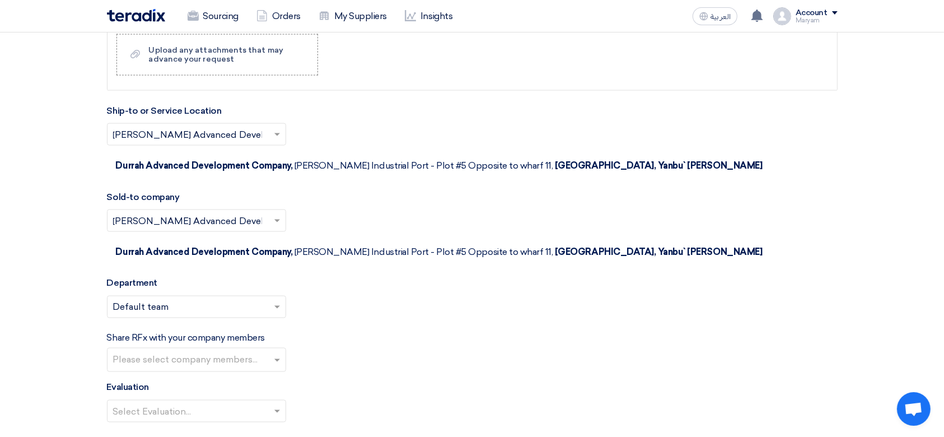
click at [390, 331] on div "Share RFx with your company members Please select company members..." at bounding box center [472, 351] width 730 height 40
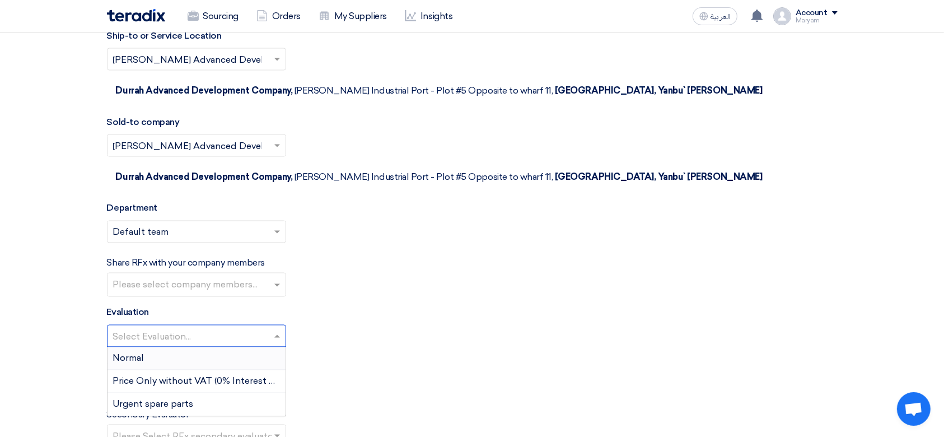
click at [168, 328] on input "text" at bounding box center [191, 337] width 156 height 18
click at [152, 347] on div "Normal" at bounding box center [196, 358] width 178 height 23
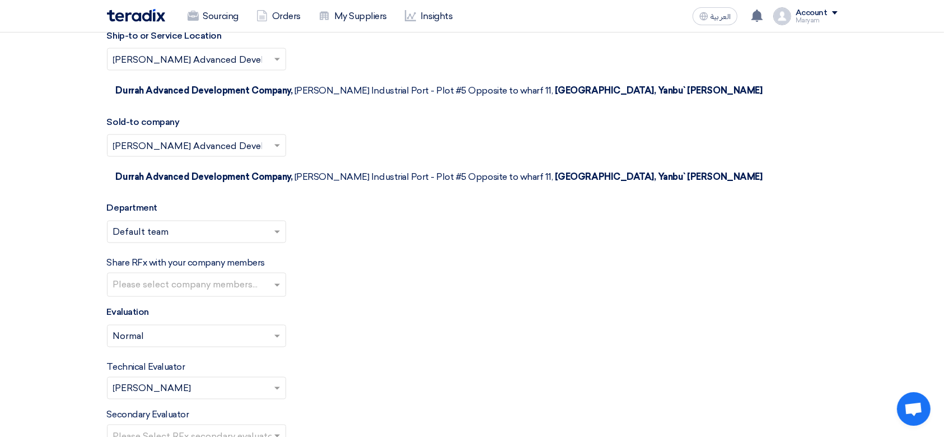
click at [146, 380] on input "text" at bounding box center [191, 389] width 156 height 18
click at [432, 360] on div "Technical Evaluator Please Select RFx evaluator... × Maryam Alsubhi ×" at bounding box center [472, 379] width 730 height 39
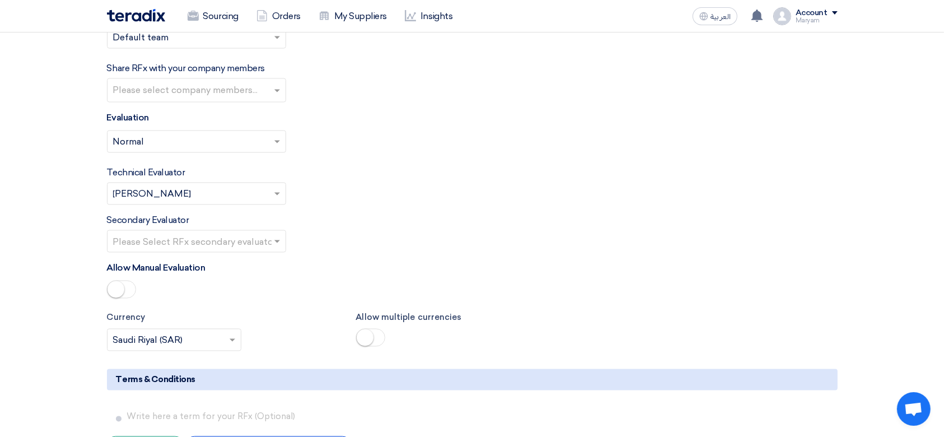
scroll to position [2158, 0]
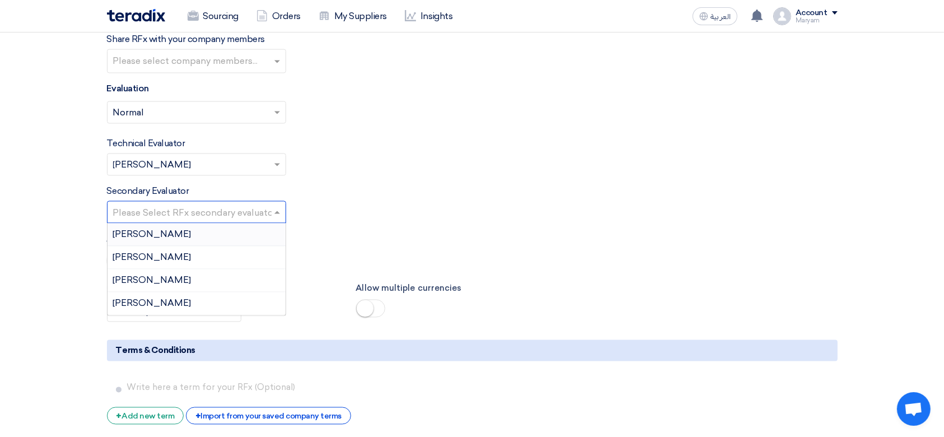
click at [173, 204] on input "text" at bounding box center [191, 213] width 156 height 18
click at [448, 232] on div "Allow Manual Evaluation" at bounding box center [472, 252] width 730 height 41
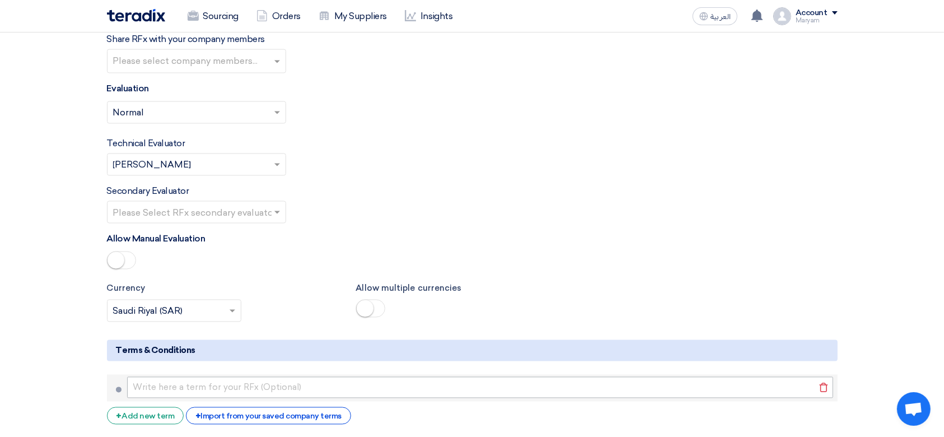
scroll to position [2531, 0]
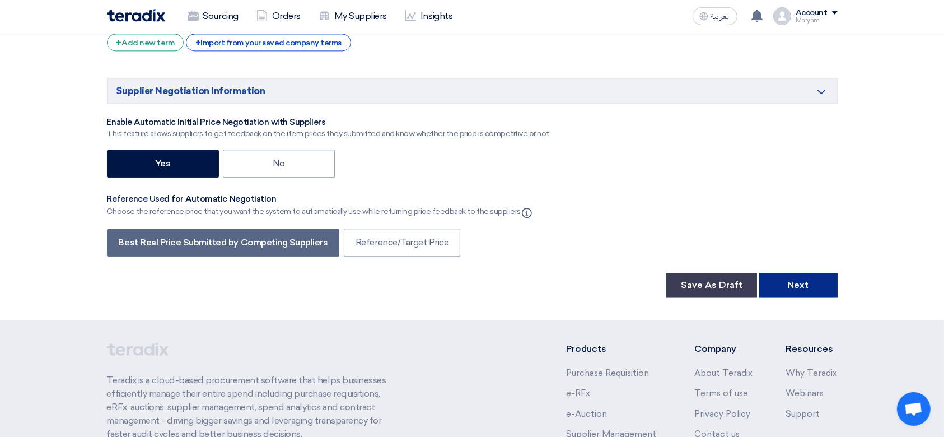
click at [799, 273] on button "Next" at bounding box center [798, 285] width 78 height 25
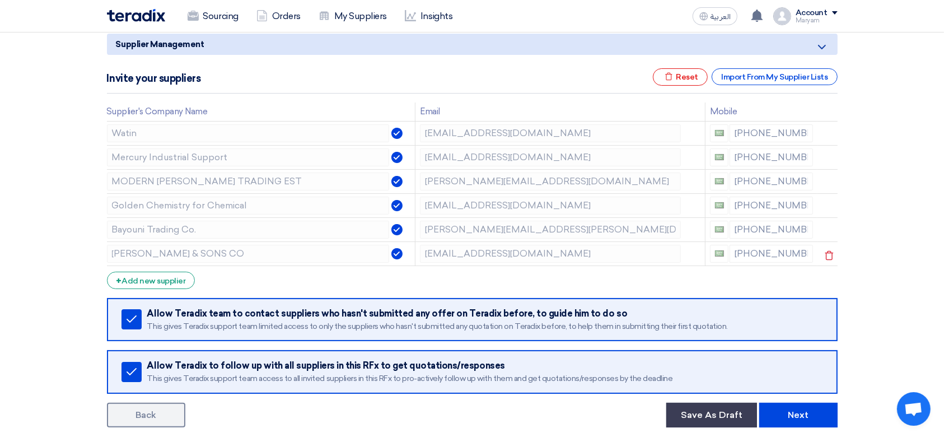
scroll to position [224, 0]
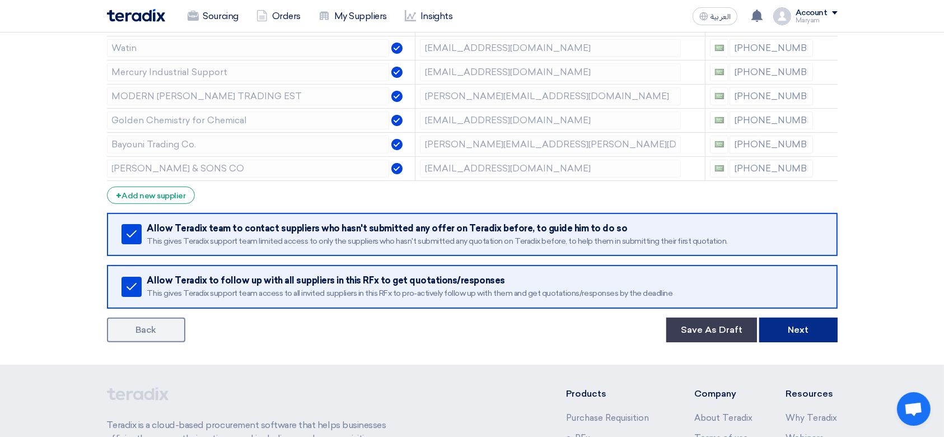
click at [798, 324] on button "Next" at bounding box center [798, 329] width 78 height 25
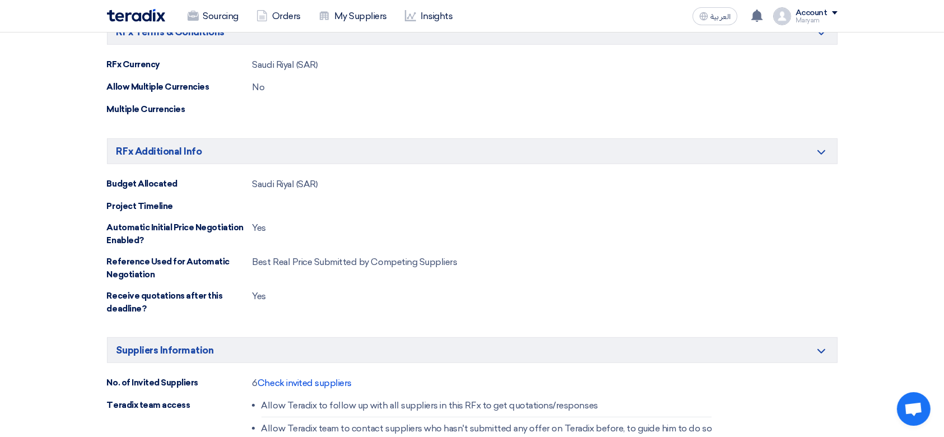
scroll to position [821, 0]
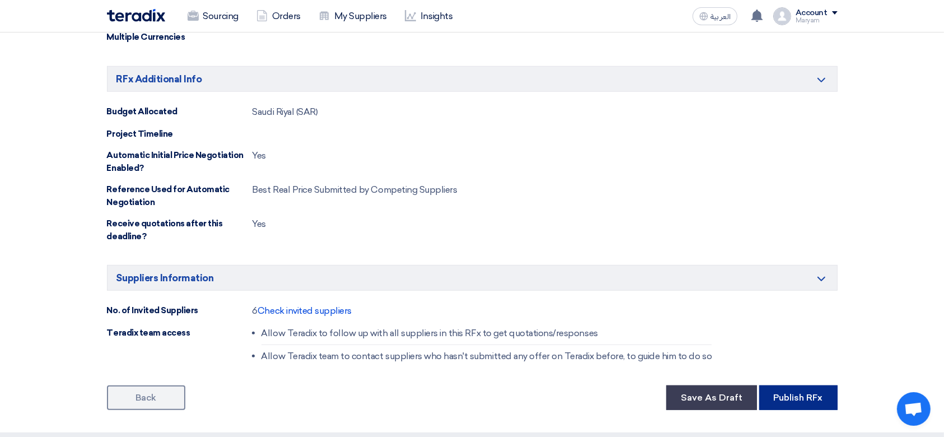
click at [804, 393] on button "Publish RFx" at bounding box center [798, 397] width 78 height 25
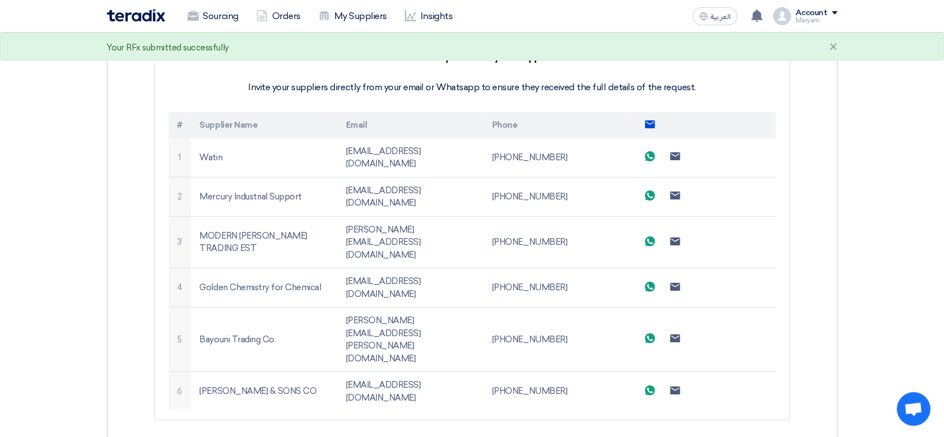
scroll to position [298, 0]
